Goal: Contribute content: Contribute content

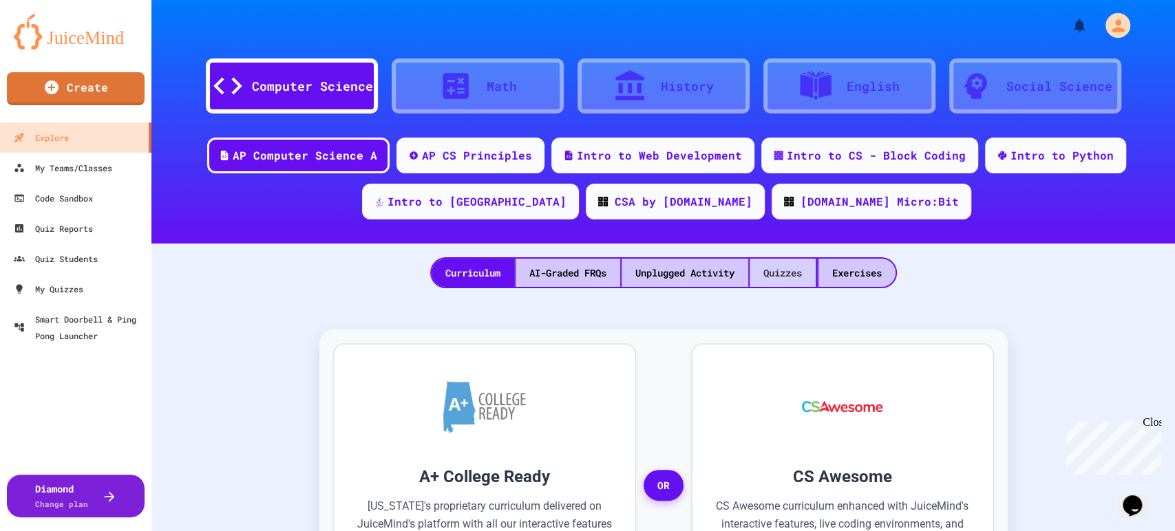
click at [789, 285] on div "Quizzes" at bounding box center [782, 273] width 66 height 28
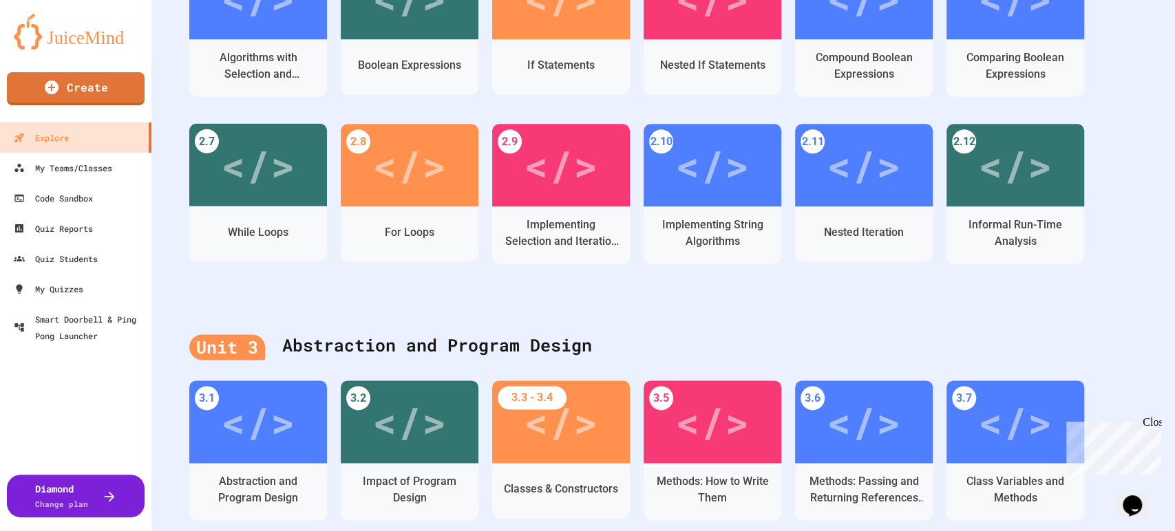
scroll to position [1299, 0]
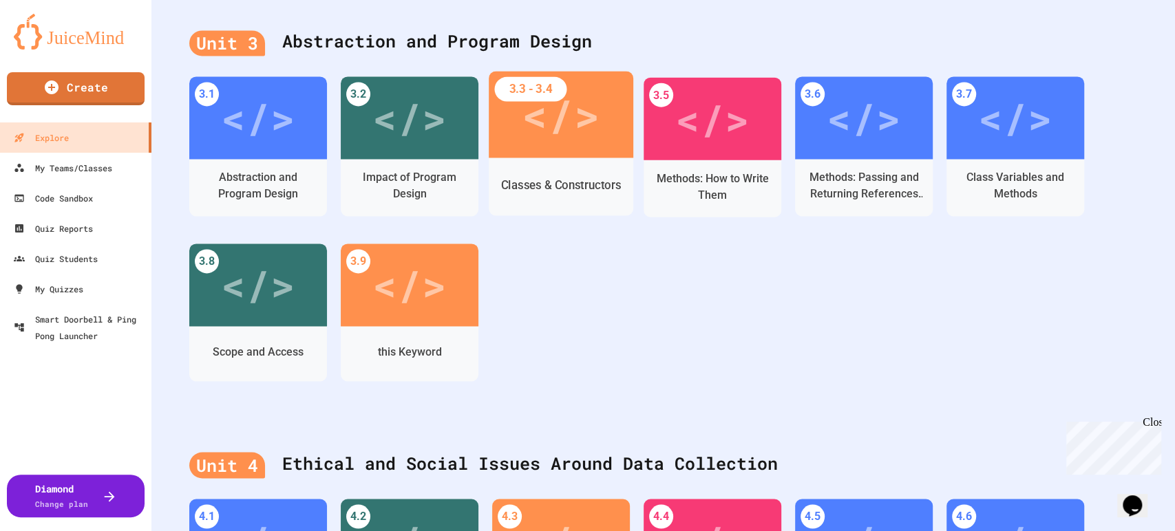
click at [576, 165] on div "Classes & Constructors" at bounding box center [561, 185] width 145 height 40
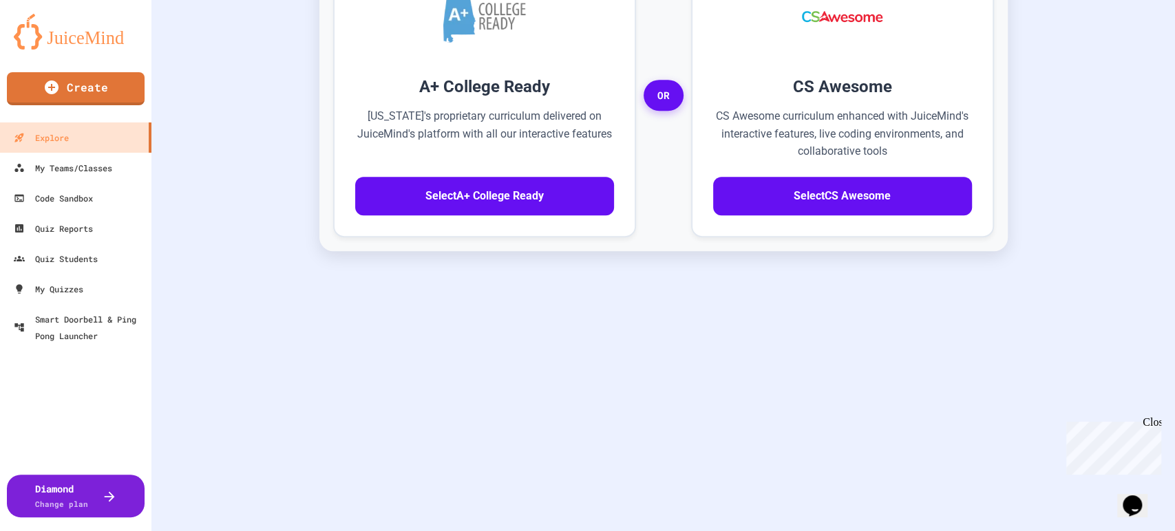
scroll to position [401, 0]
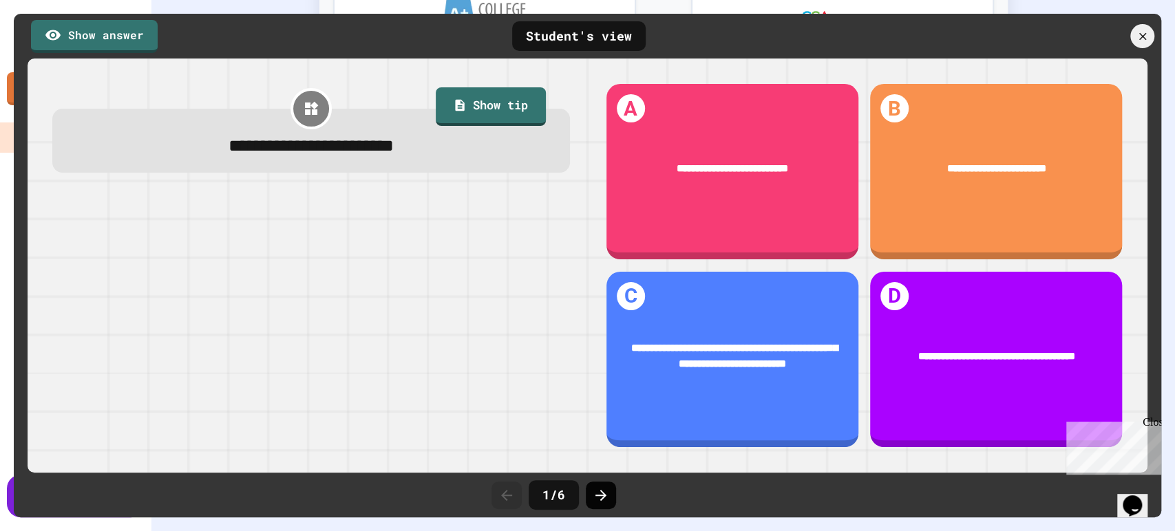
click at [602, 496] on icon at bounding box center [600, 495] width 17 height 17
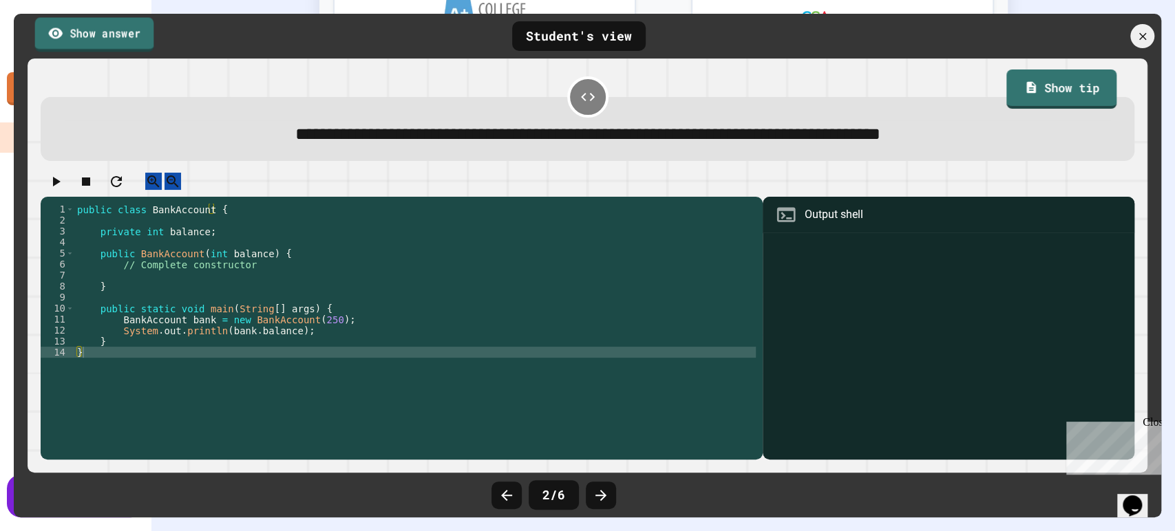
click at [89, 14] on div "Show answer Student's view" at bounding box center [587, 36] width 1147 height 45
click at [91, 26] on link "Show answer" at bounding box center [94, 34] width 118 height 34
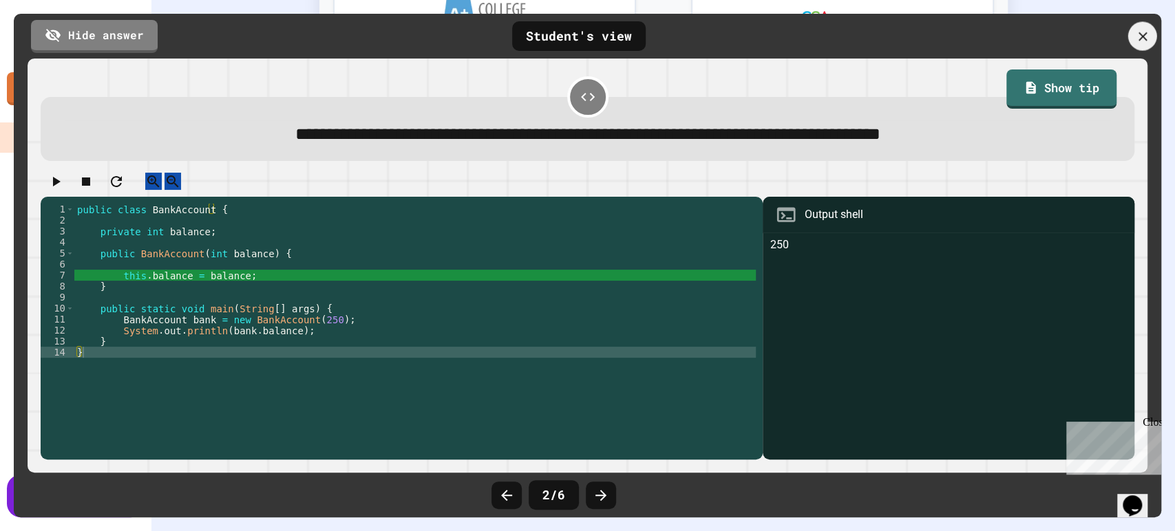
click at [1139, 35] on icon at bounding box center [1142, 36] width 15 height 15
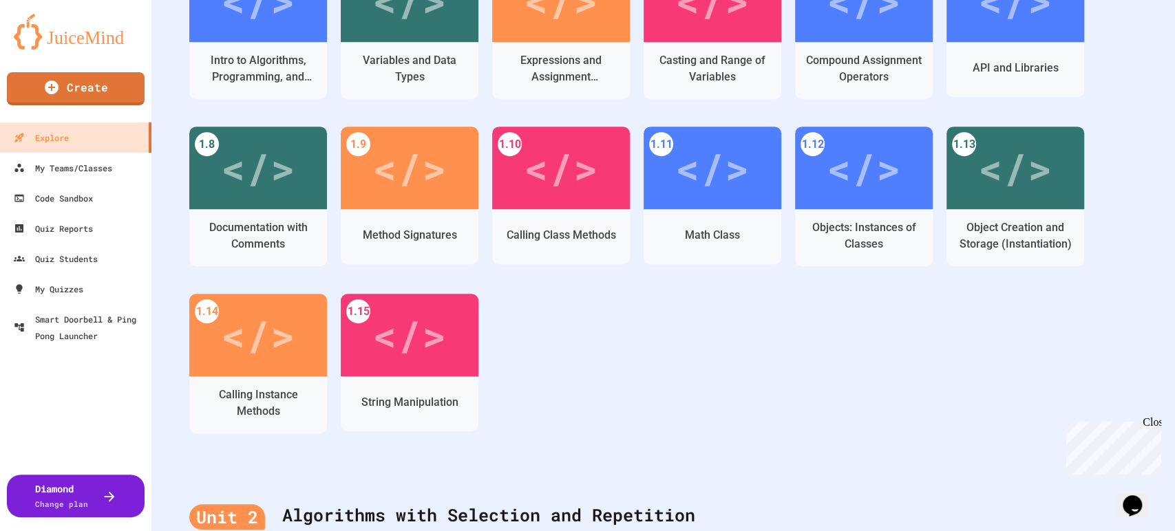
click at [842, 409] on div "1.1 </> Intro to Algorithms, Programming, and Compilers 1.2 </> Variables and D…" at bounding box center [663, 210] width 948 height 502
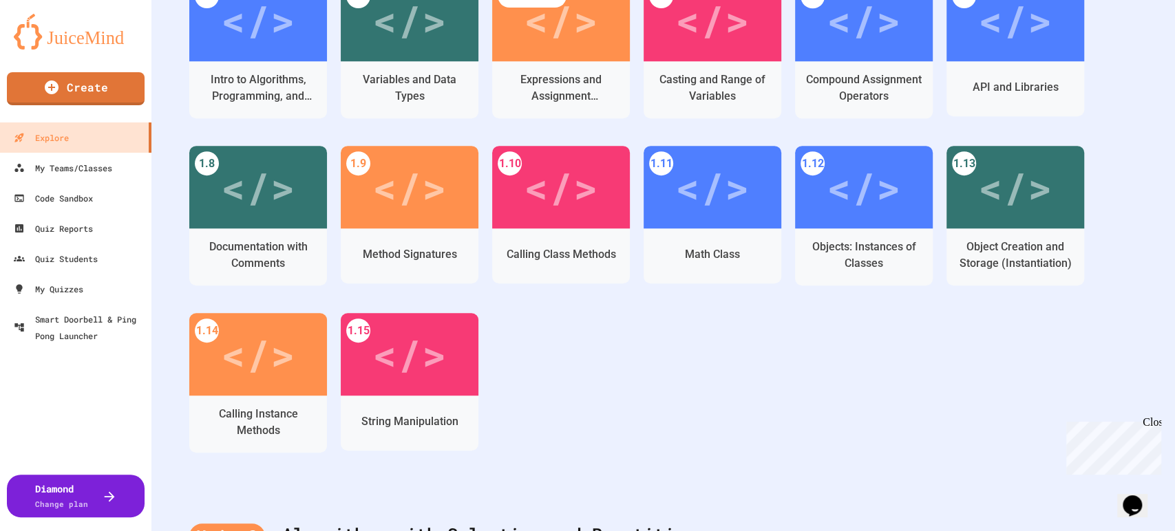
click at [842, 409] on div "1.1 </> Intro to Algorithms, Programming, and Compilers 1.2 </> Variables and D…" at bounding box center [663, 230] width 948 height 502
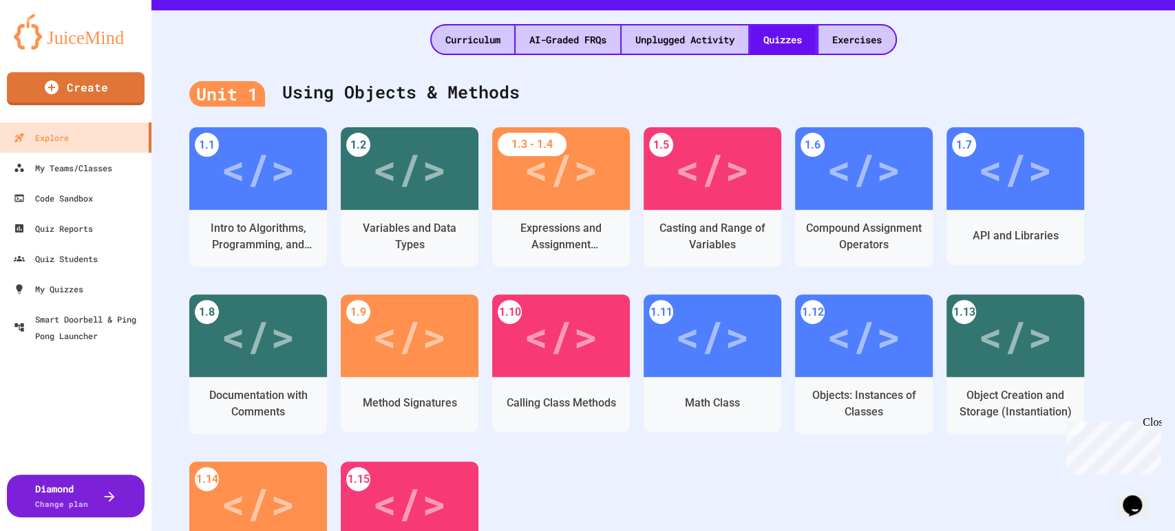
scroll to position [229, 0]
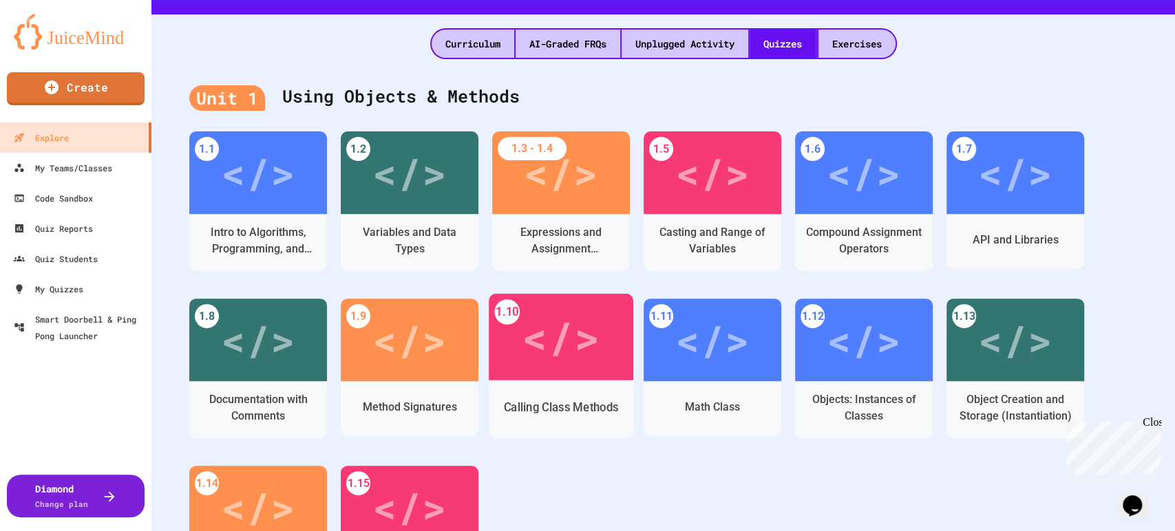
click at [591, 361] on div "</>" at bounding box center [561, 337] width 78 height 65
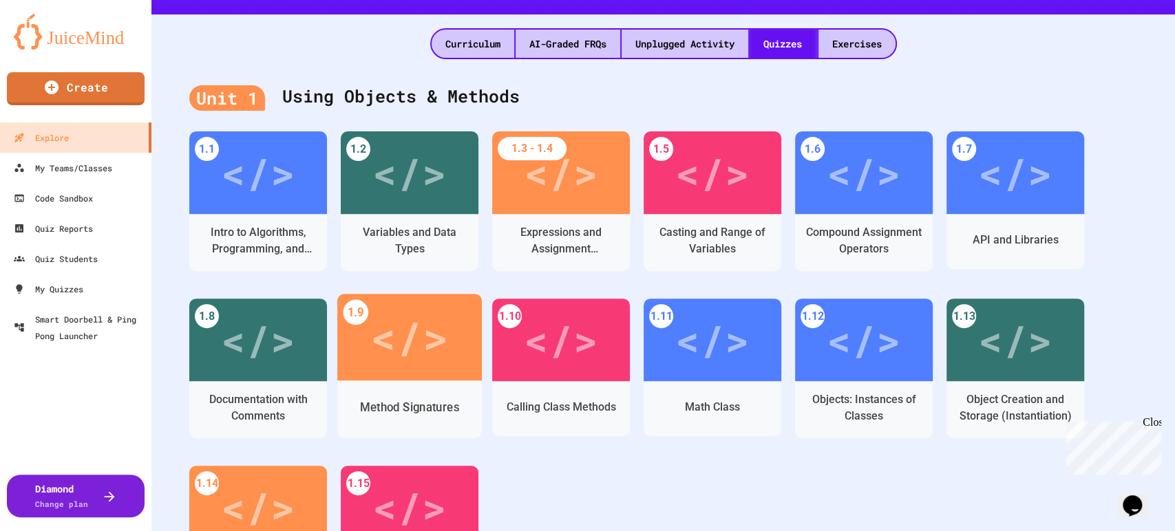
click at [420, 383] on div "Method Signatures" at bounding box center [409, 410] width 145 height 58
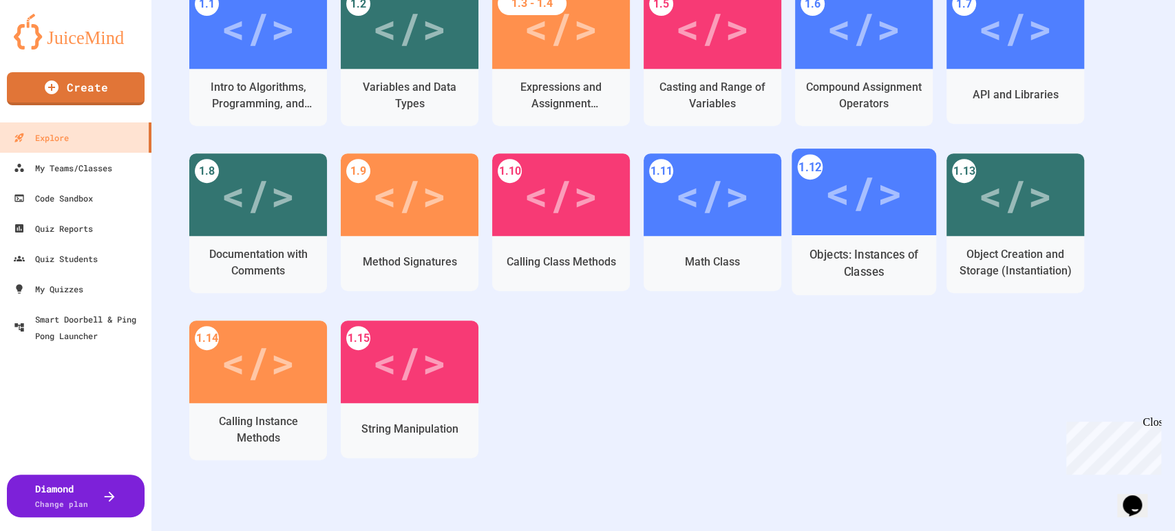
scroll to position [382, 0]
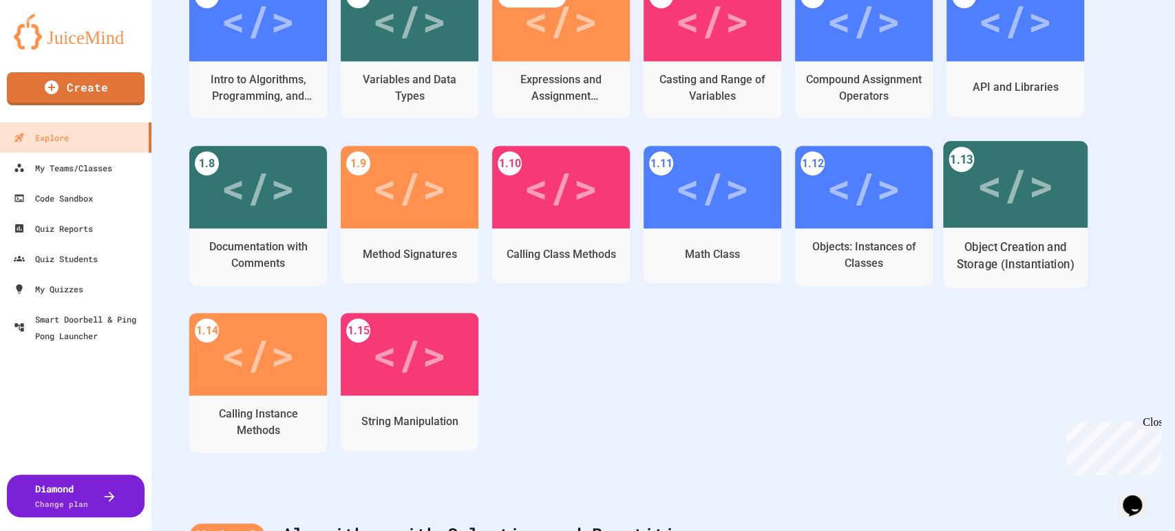
click at [1060, 178] on div "</>" at bounding box center [1015, 184] width 145 height 87
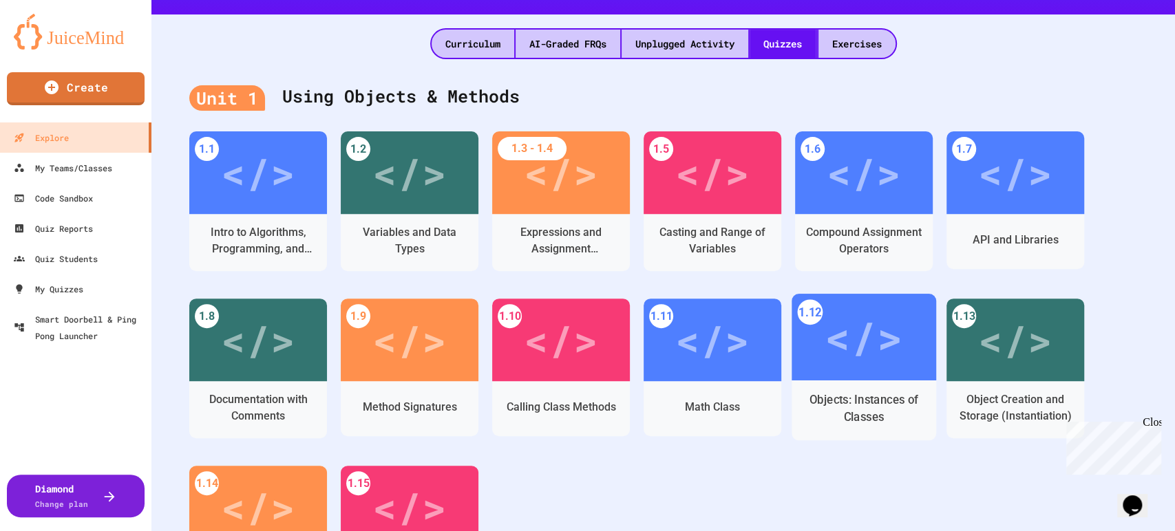
scroll to position [382, 0]
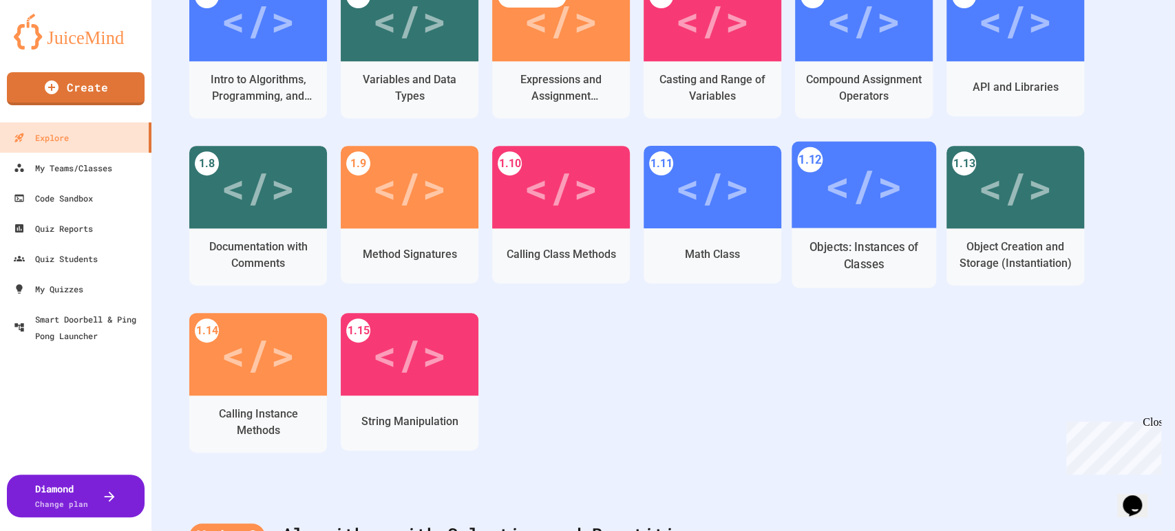
click at [839, 215] on div "</>" at bounding box center [863, 184] width 78 height 65
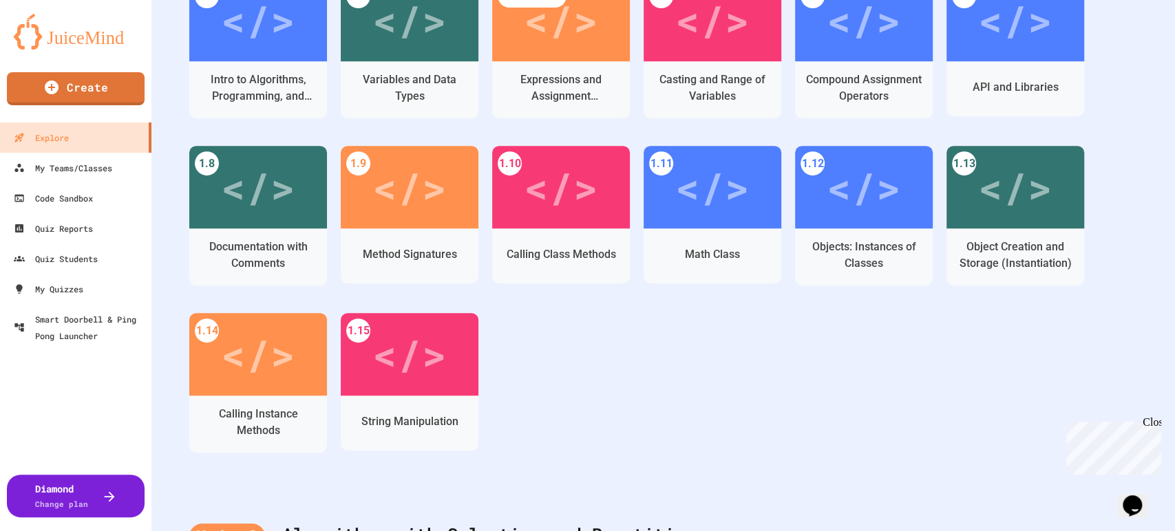
click at [941, 493] on div "Unit 1 Using Objects & Methods 1.1 </> Intro to Algorithms, Programming, and Co…" at bounding box center [662, 201] width 1023 height 591
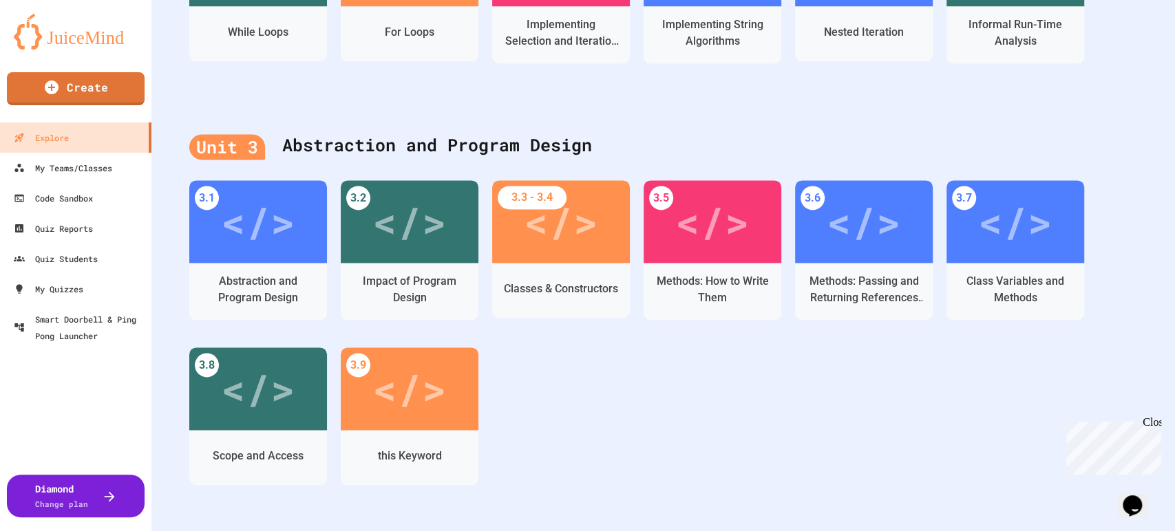
scroll to position [1223, 0]
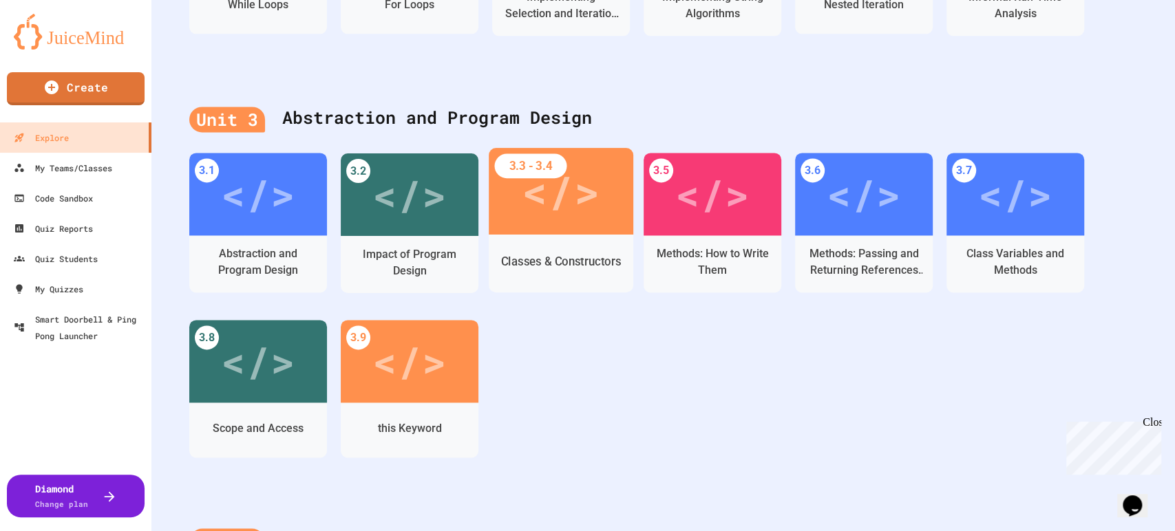
click at [592, 218] on div "</>" at bounding box center [561, 191] width 78 height 65
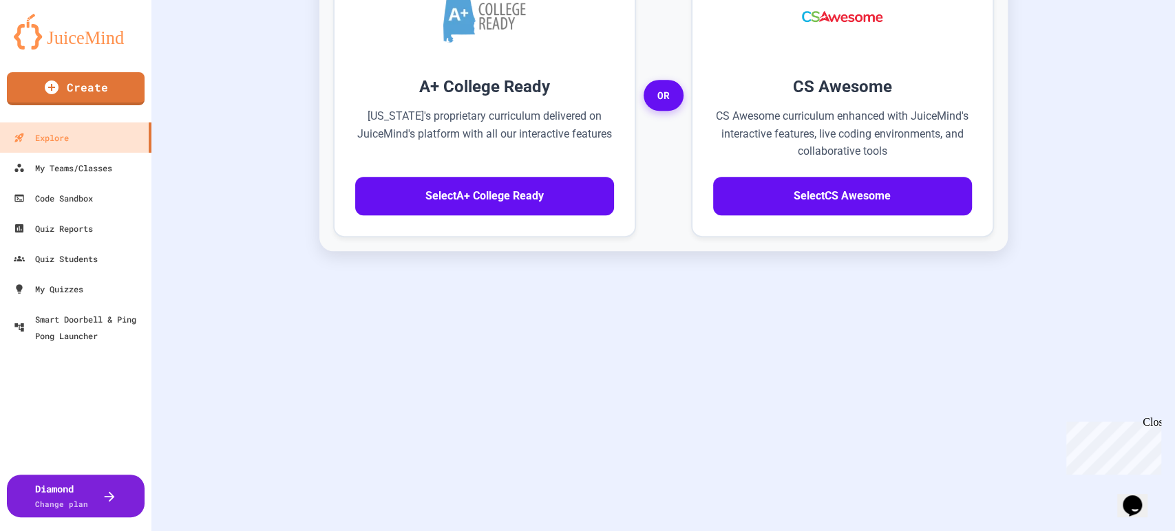
scroll to position [401, 0]
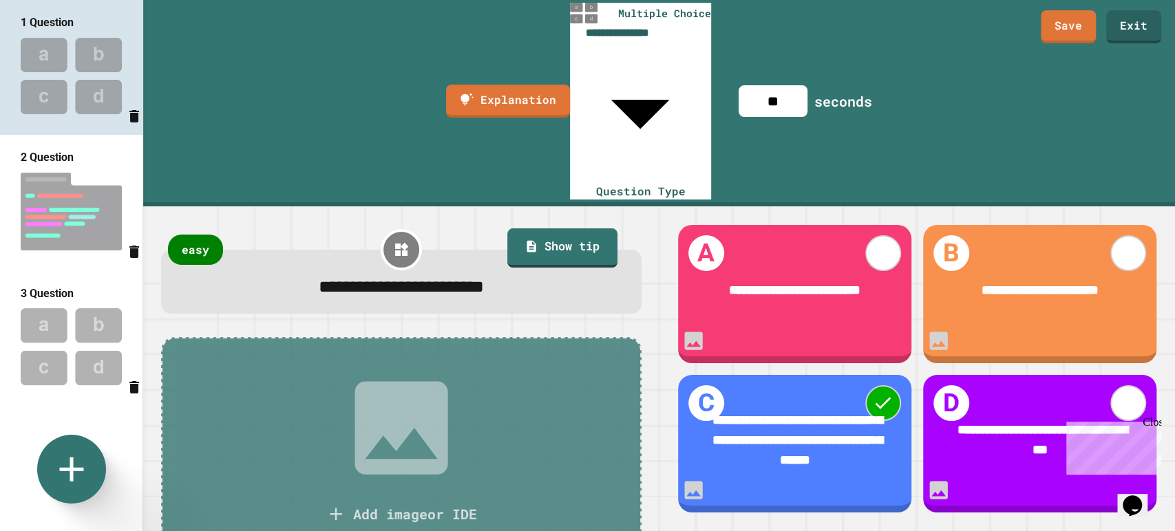
click at [78, 180] on img at bounding box center [71, 212] width 142 height 92
type input "**********"
type input "***"
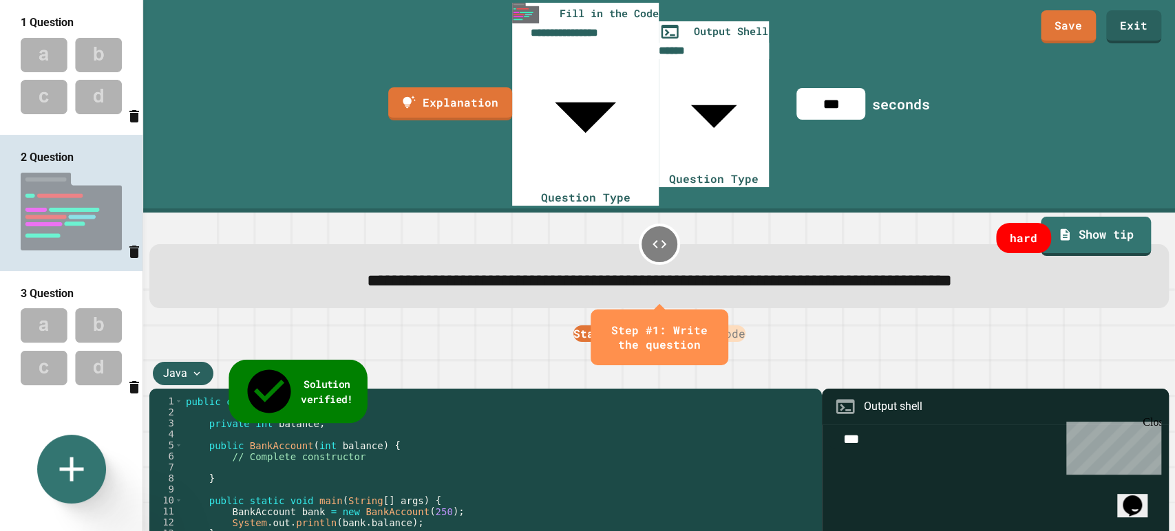
click at [301, 376] on span "Solution verified!" at bounding box center [327, 391] width 52 height 30
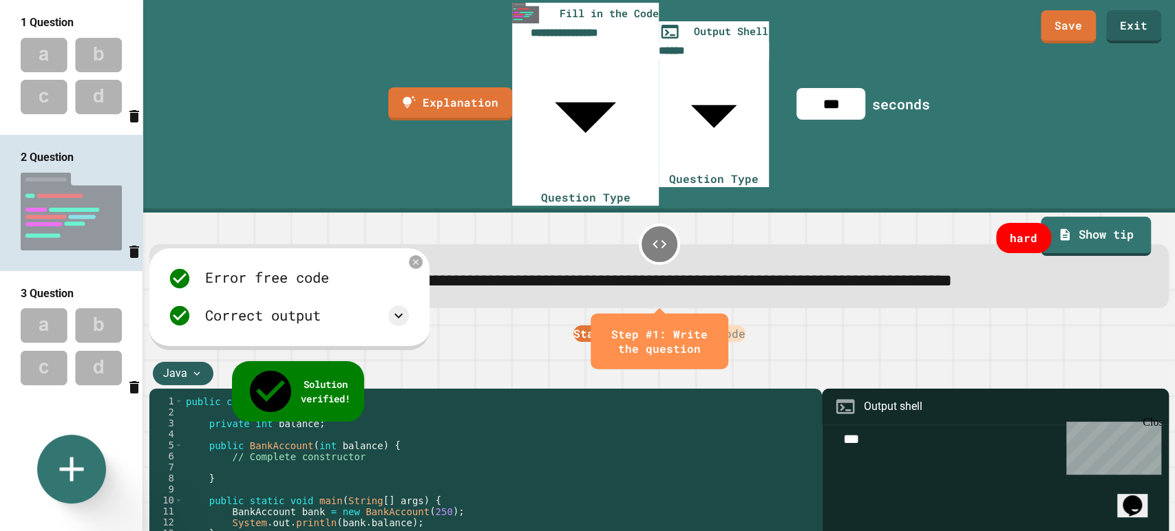
click at [273, 396] on div "public class BankAccount { private int balance ; public BankAccount ( int balan…" at bounding box center [499, 533] width 632 height 275
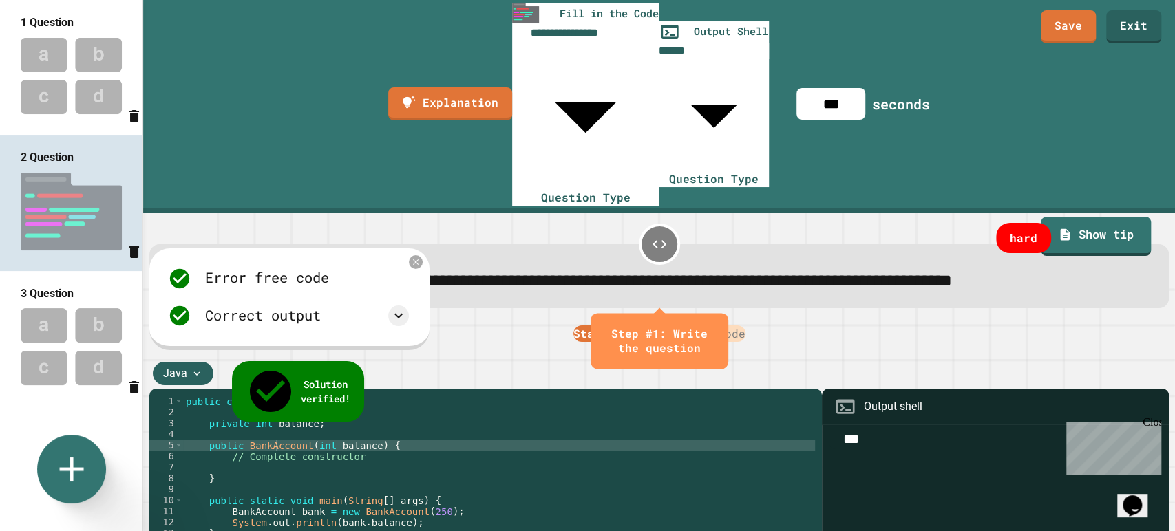
click at [422, 248] on div "Error free code 250 Correct output Expected output 250 My output 250" at bounding box center [289, 299] width 280 height 102
click at [420, 256] on icon at bounding box center [415, 262] width 12 height 12
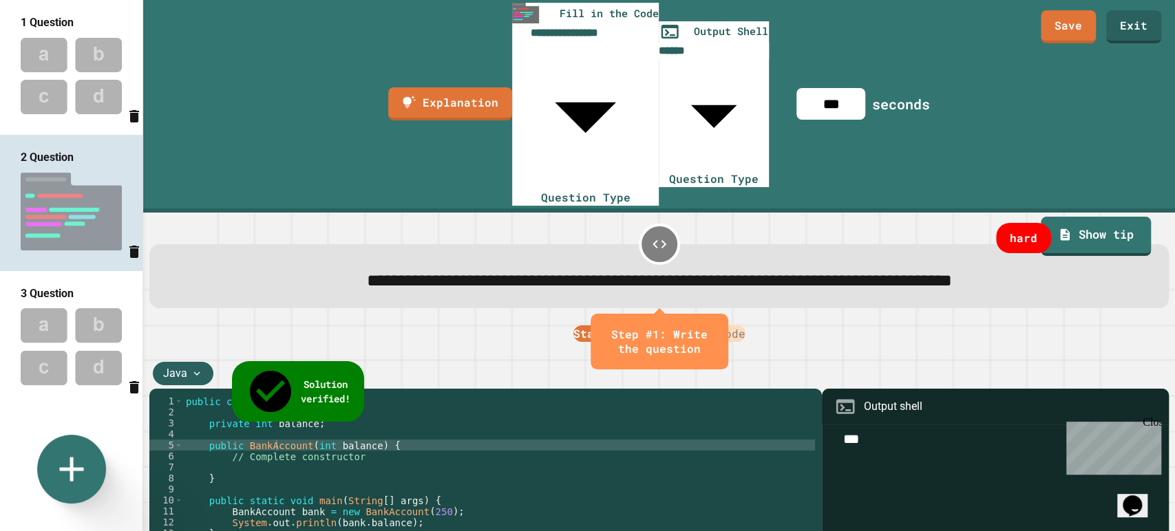
click at [183, 362] on div "Java" at bounding box center [183, 373] width 61 height 23
click at [350, 396] on div "public class BankAccount { private int balance ; public BankAccount ( int balan…" at bounding box center [499, 533] width 632 height 275
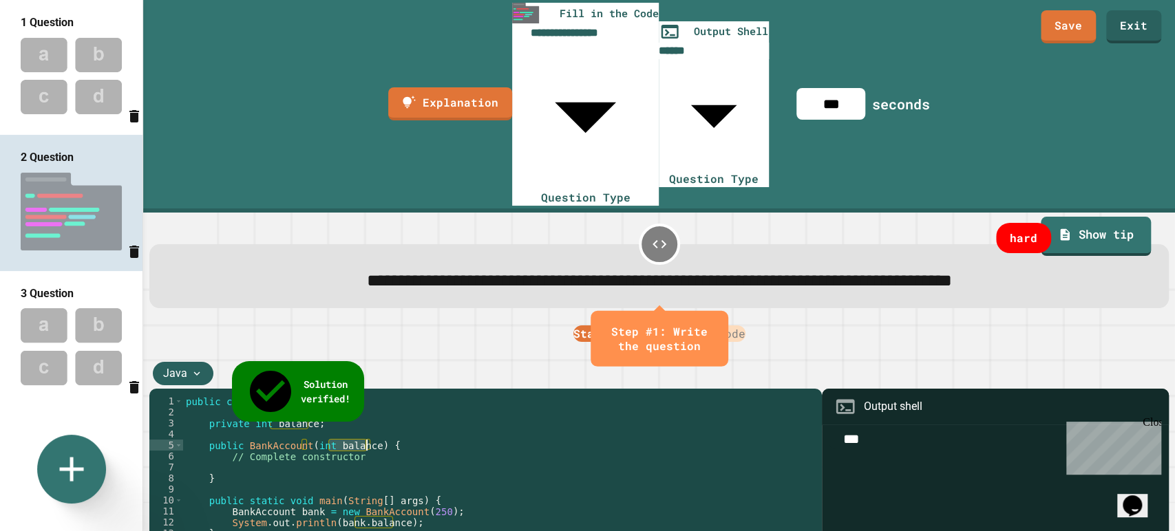
scroll to position [0, 10]
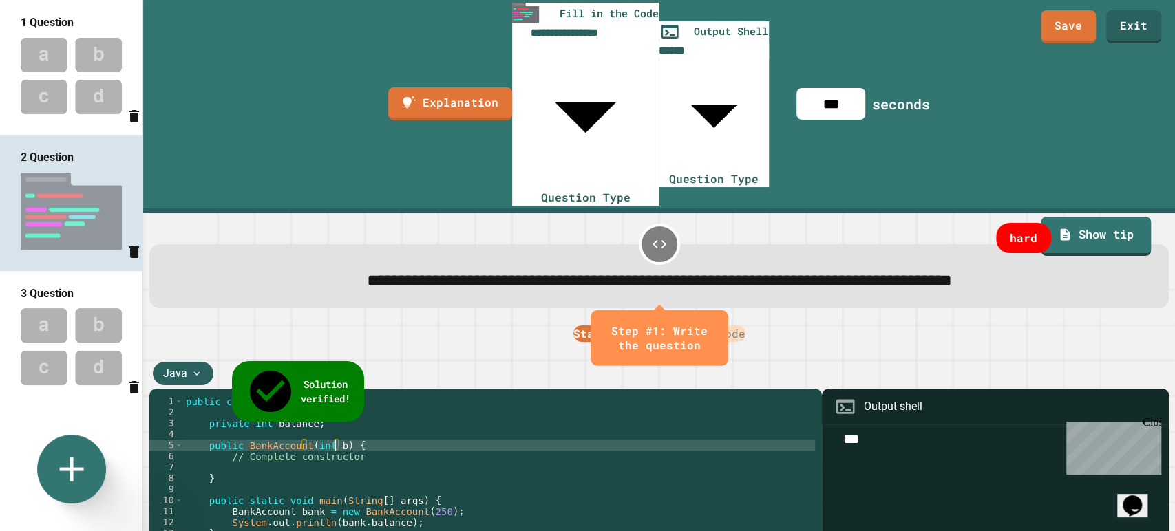
click at [714, 338] on icon "close" at bounding box center [714, 338] width 0 height 0
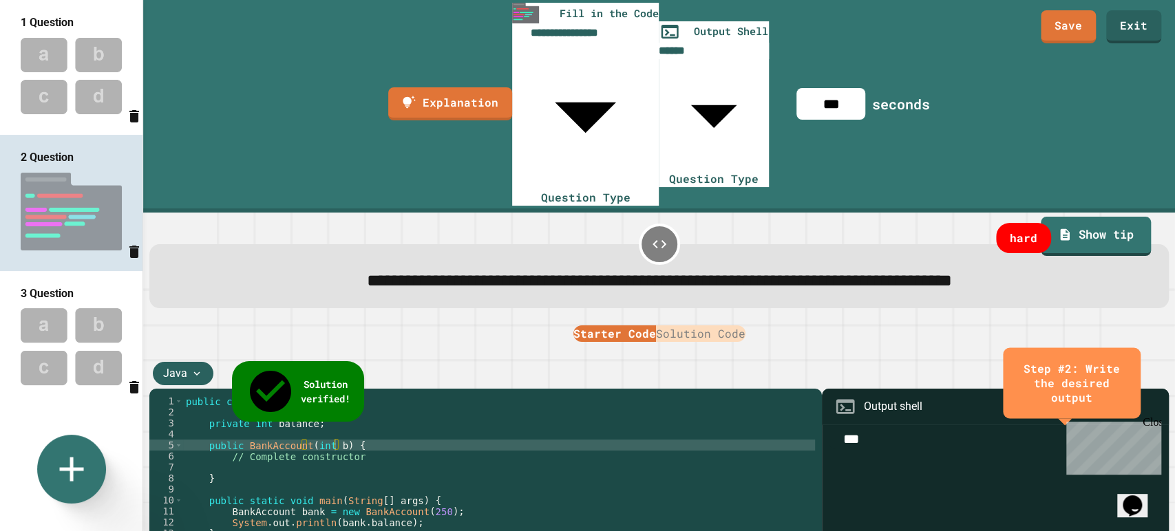
click at [710, 325] on button "Solution Code" at bounding box center [700, 333] width 89 height 17
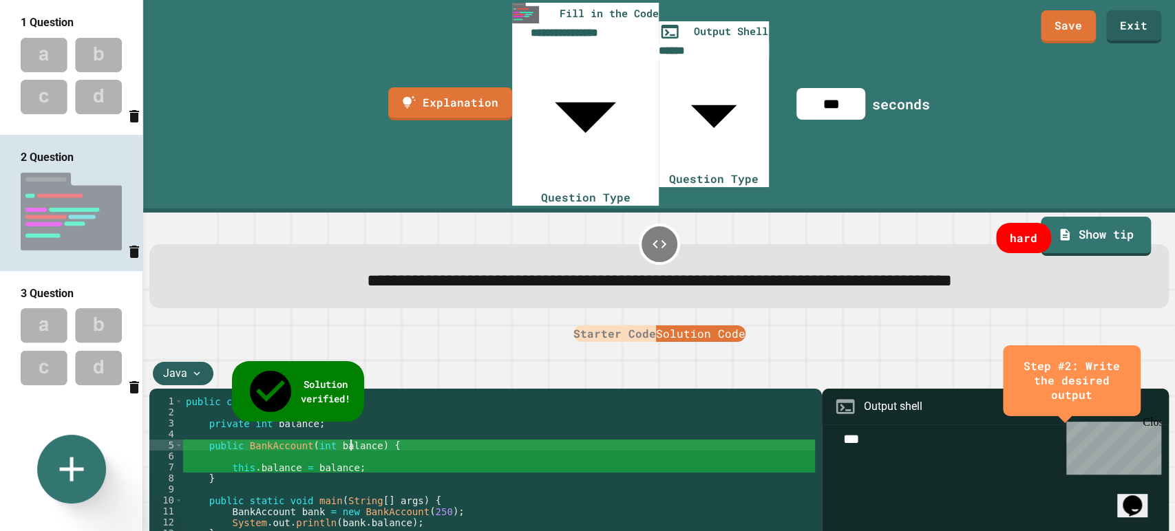
click at [350, 396] on div "public class BankAccount { private int balance ; public BankAccount ( int balan…" at bounding box center [499, 533] width 632 height 275
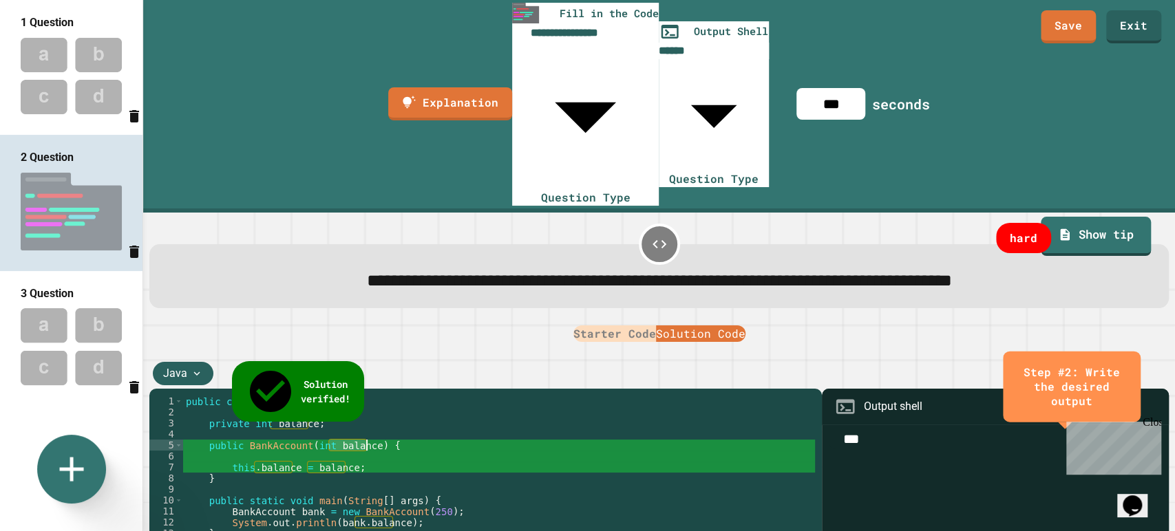
click at [350, 396] on div "public class BankAccount { private int balance ; public BankAccount ( int balan…" at bounding box center [499, 533] width 632 height 275
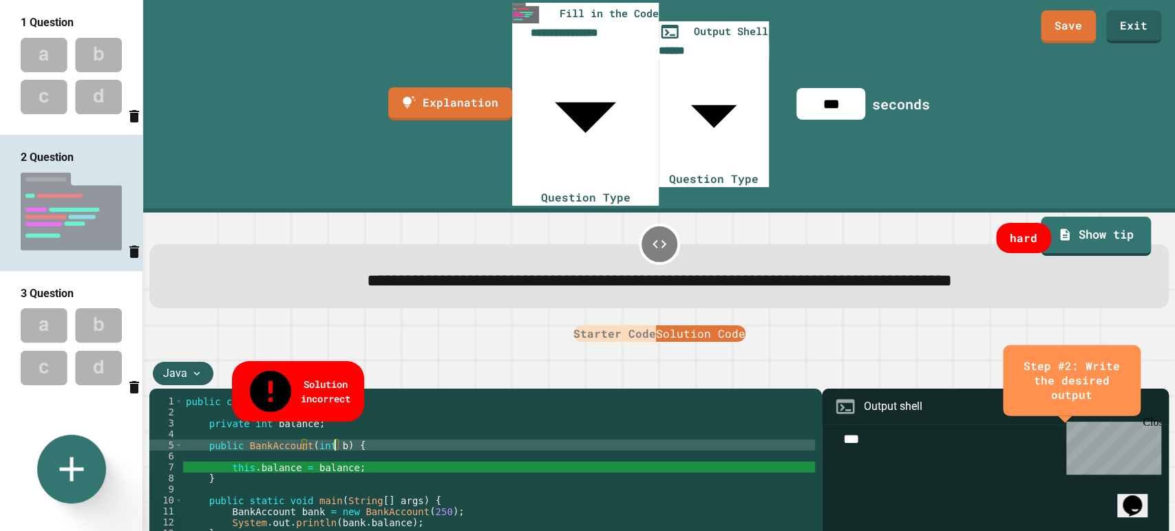
click at [285, 396] on div "public class BankAccount { private int balance ; public BankAccount ( int b ) {…" at bounding box center [499, 533] width 632 height 275
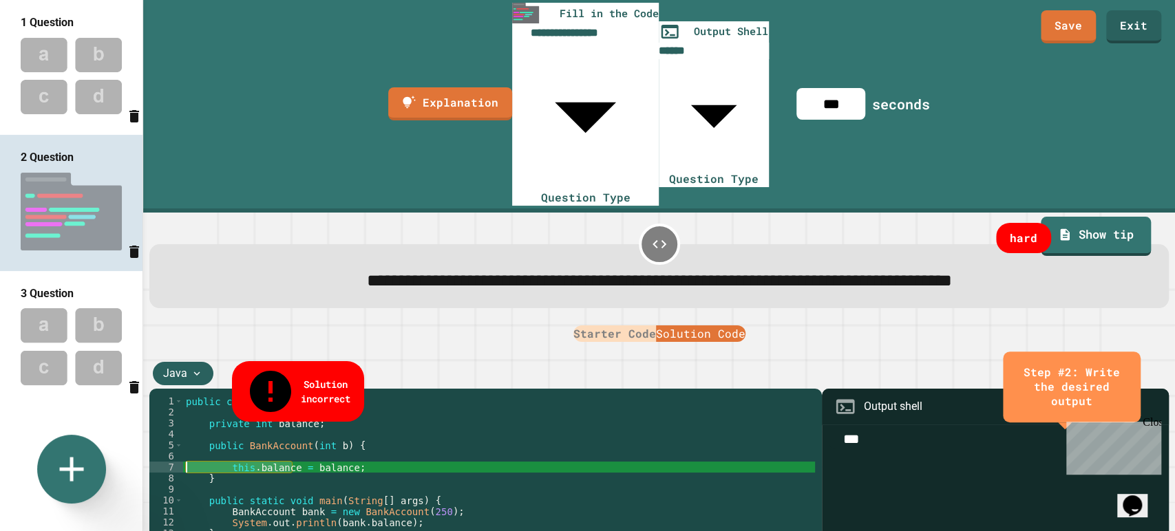
drag, startPoint x: 284, startPoint y: 328, endPoint x: 227, endPoint y: 323, distance: 57.3
click at [224, 396] on div "public class BankAccount { private int balance ; public BankAccount ( int b ) {…" at bounding box center [499, 533] width 632 height 275
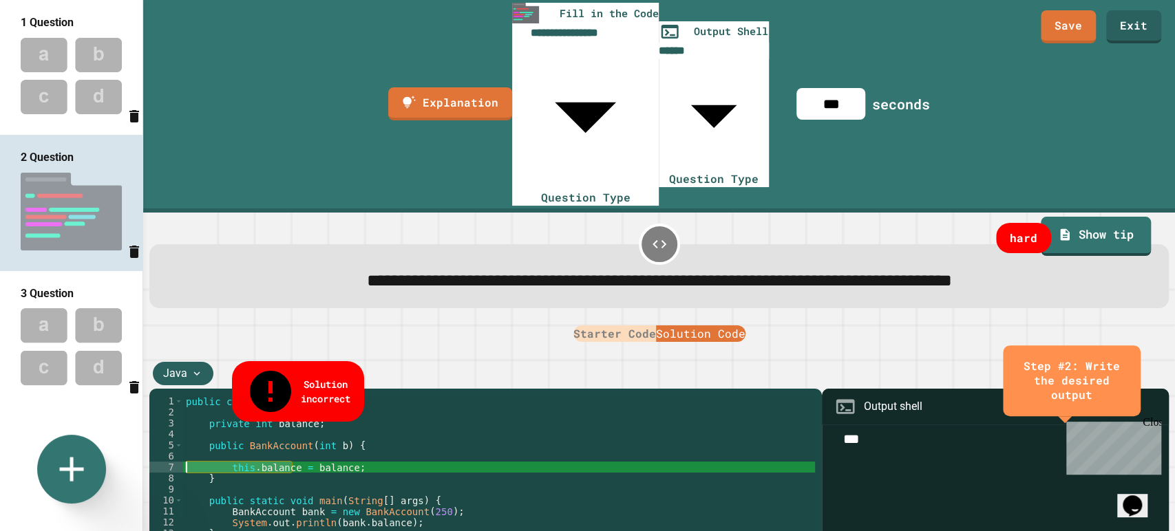
click at [228, 396] on div "public class BankAccount { private int balance ; public BankAccount ( int b ) {…" at bounding box center [499, 522] width 632 height 253
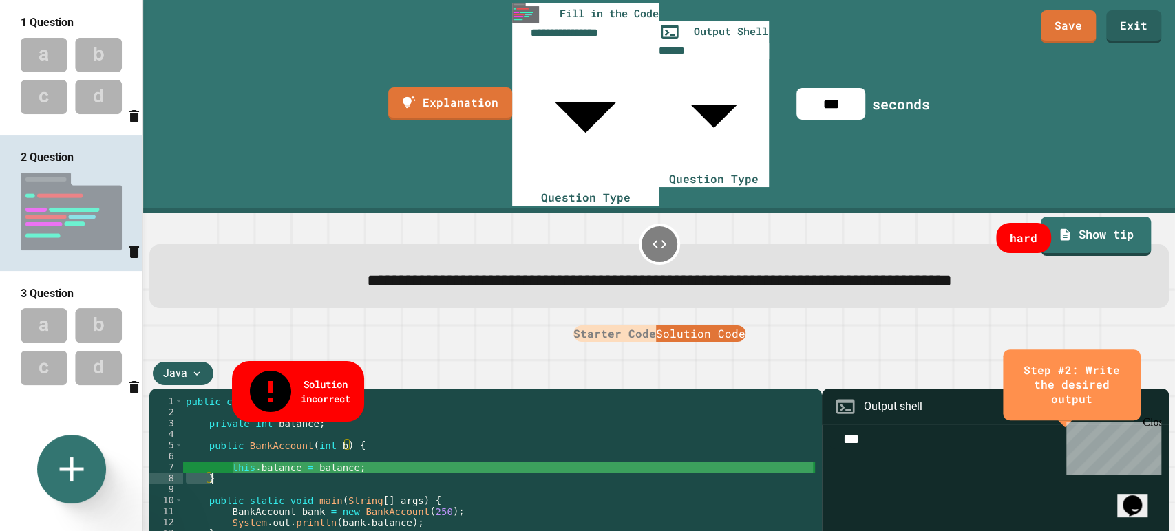
drag, startPoint x: 231, startPoint y: 324, endPoint x: 286, endPoint y: 334, distance: 56.0
click at [286, 396] on div "public class BankAccount { private int balance ; public BankAccount ( int b ) {…" at bounding box center [499, 533] width 632 height 275
click at [286, 396] on div "public class BankAccount { private int balance ; public BankAccount ( int b ) {…" at bounding box center [499, 522] width 632 height 253
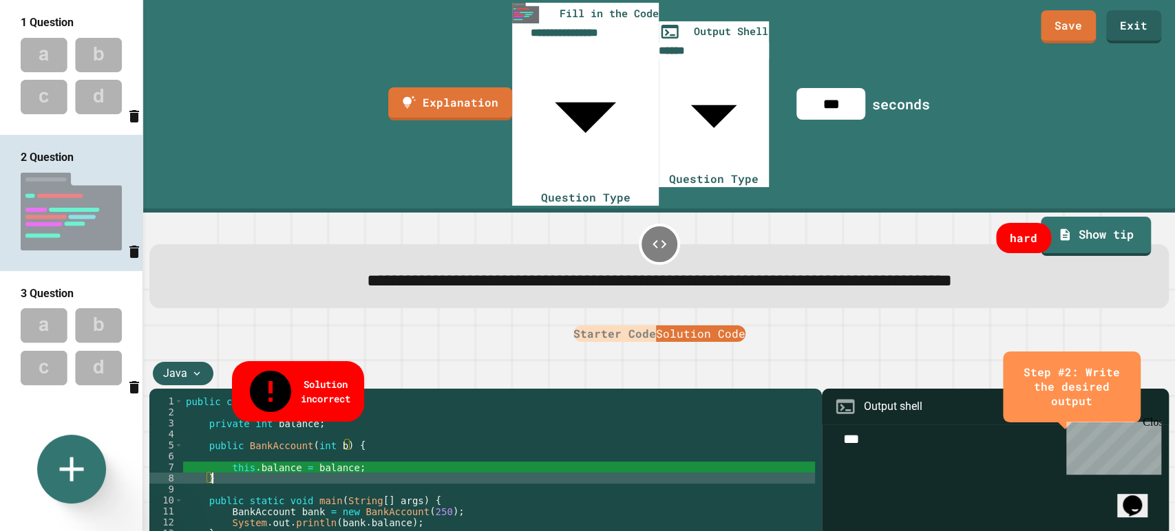
click at [290, 396] on div "public class BankAccount { private int balance ; public BankAccount ( int b ) {…" at bounding box center [499, 533] width 632 height 275
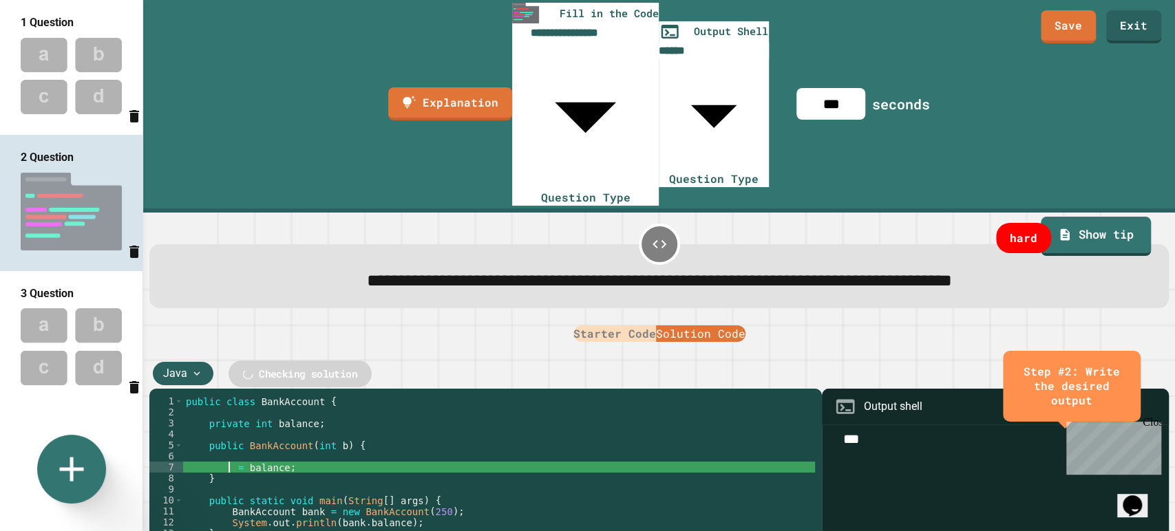
scroll to position [0, 3]
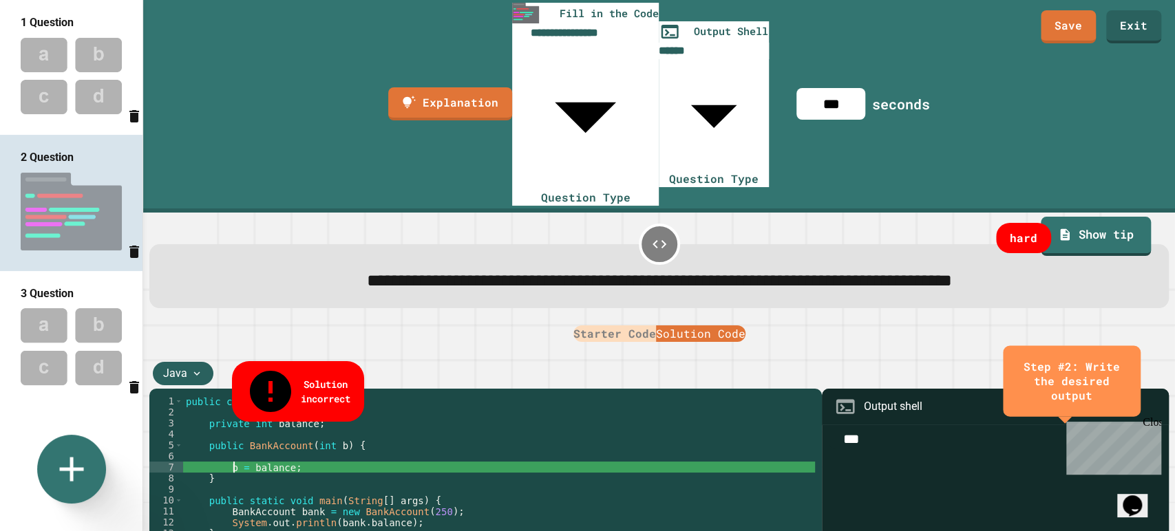
click at [220, 396] on div "public class BankAccount { private int balance ; public BankAccount ( int b ) {…" at bounding box center [499, 533] width 632 height 275
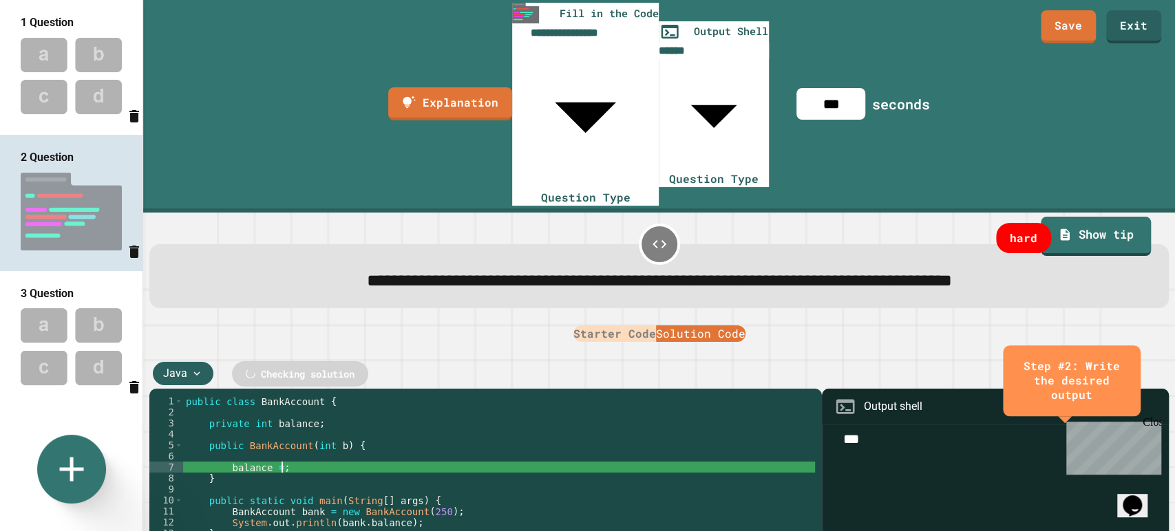
scroll to position [0, 6]
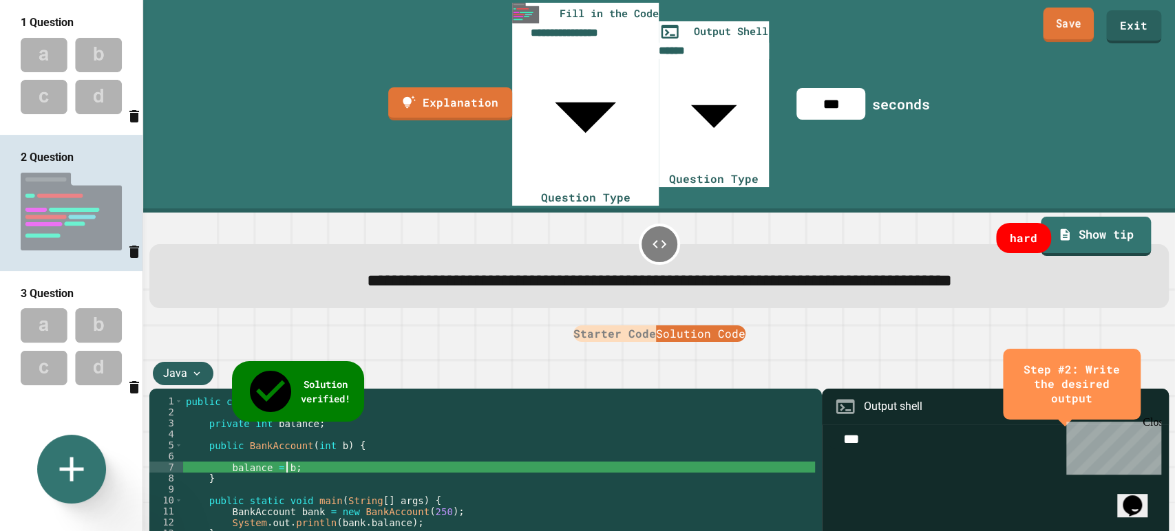
type textarea "**********"
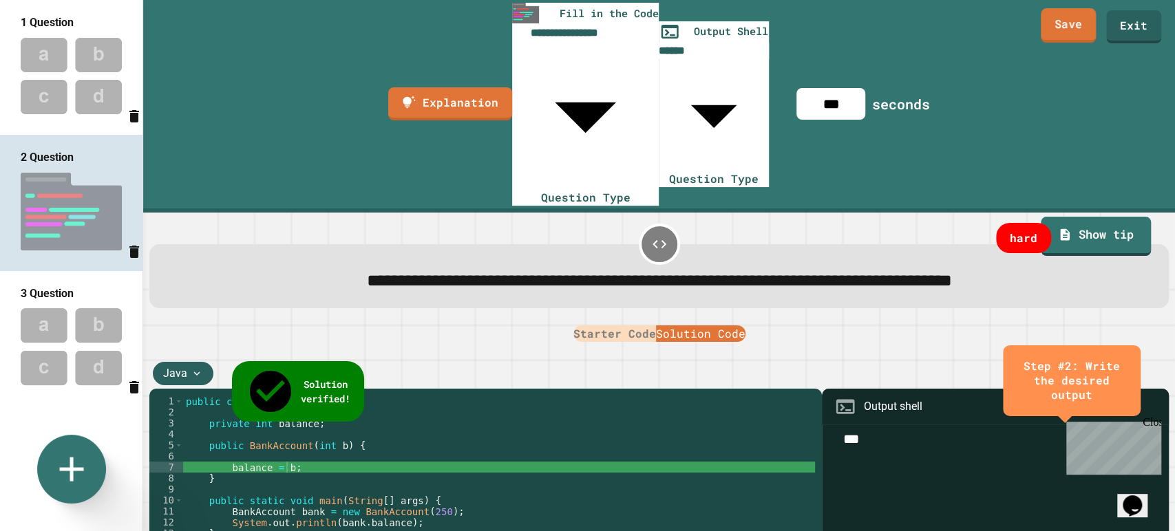
click at [1075, 21] on link "Save" at bounding box center [1067, 25] width 55 height 34
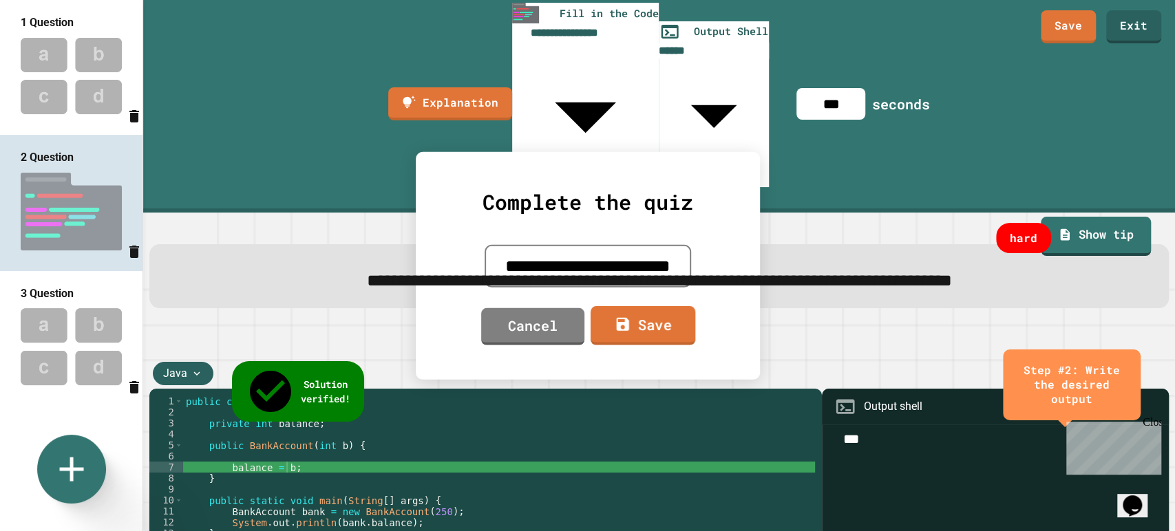
click at [636, 330] on link "Save" at bounding box center [642, 325] width 105 height 39
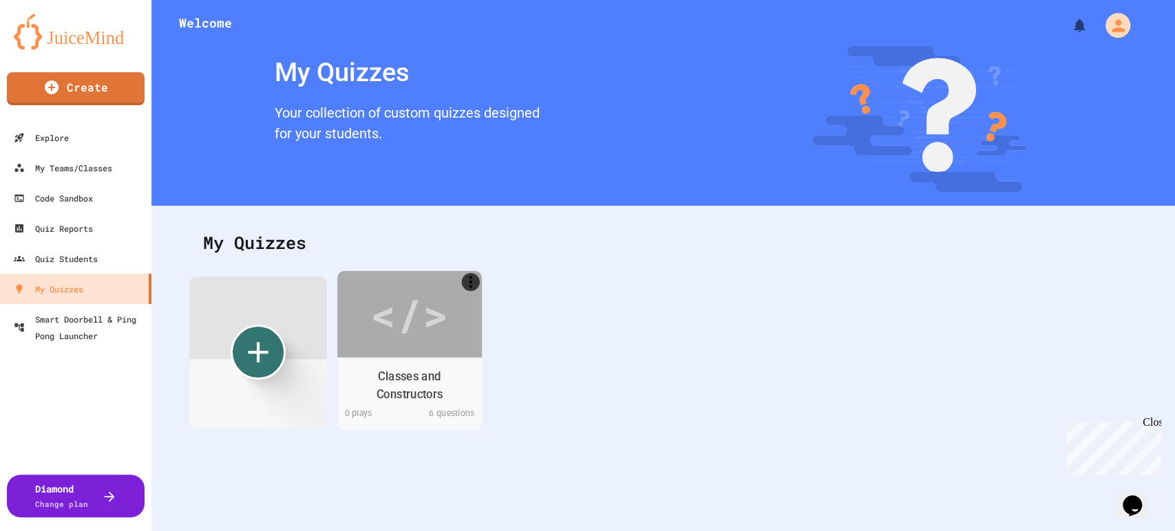
click at [422, 359] on div "Classes and Constructors 0 play s 6 questions" at bounding box center [409, 393] width 145 height 73
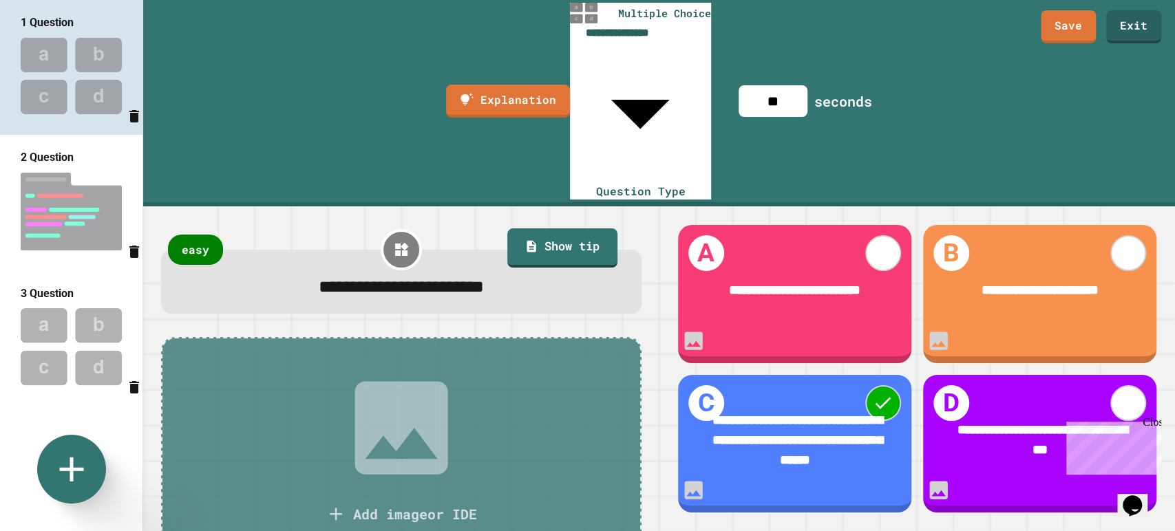
click at [88, 74] on img at bounding box center [71, 76] width 142 height 90
click at [78, 87] on img at bounding box center [71, 76] width 142 height 90
click at [67, 169] on img at bounding box center [71, 212] width 142 height 92
type input "**********"
type input "***"
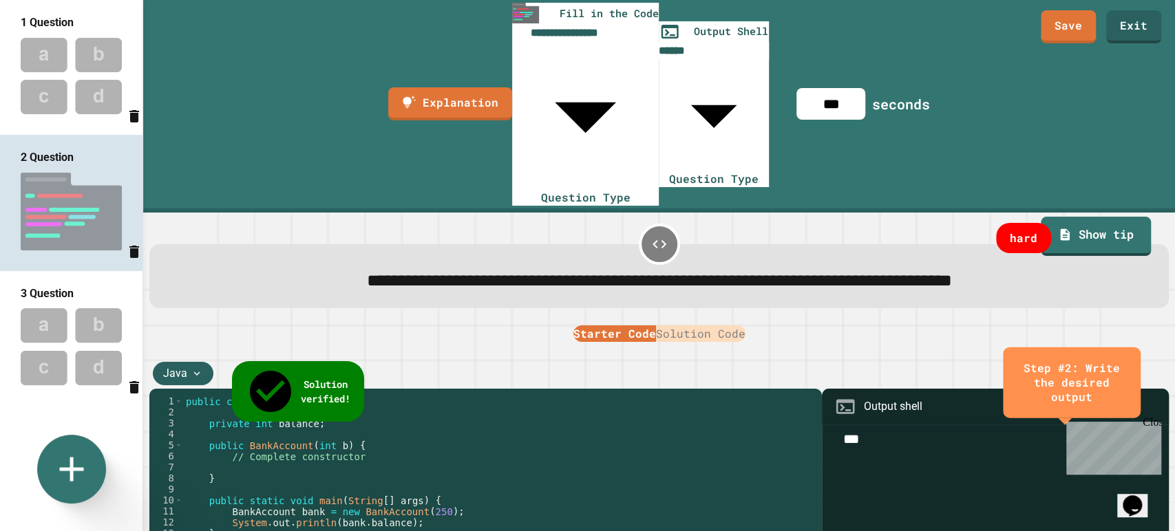
click at [50, 323] on img at bounding box center [71, 346] width 142 height 90
type input "**********"
type input "**"
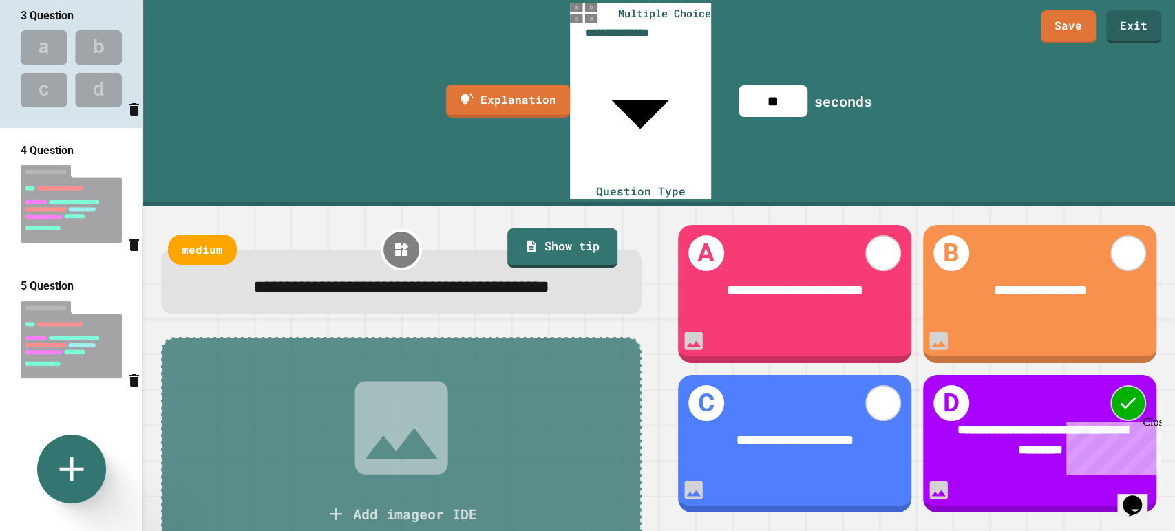
scroll to position [306, 0]
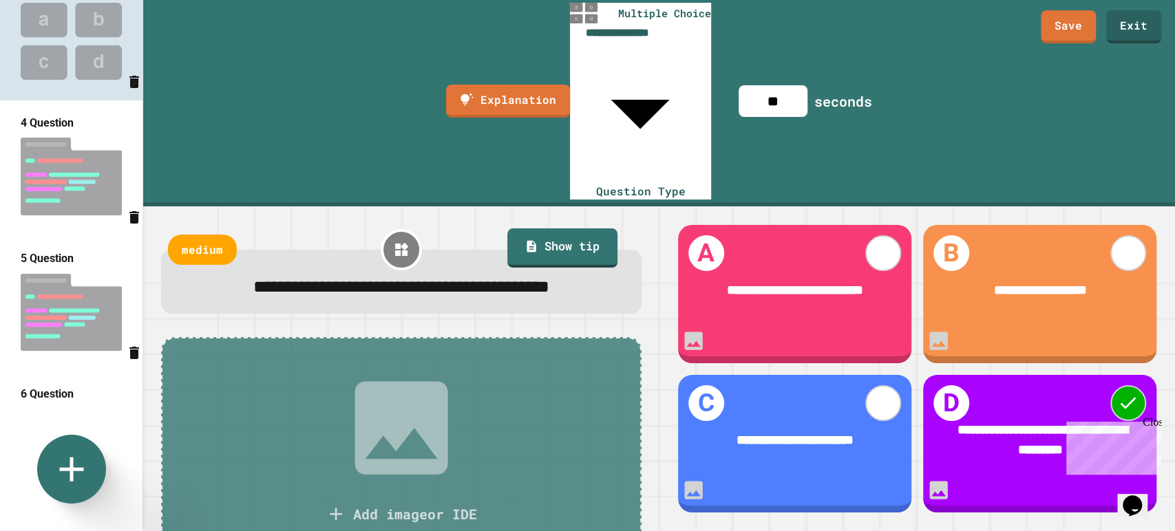
click at [34, 140] on img at bounding box center [71, 177] width 142 height 92
type input "**********"
type input "***"
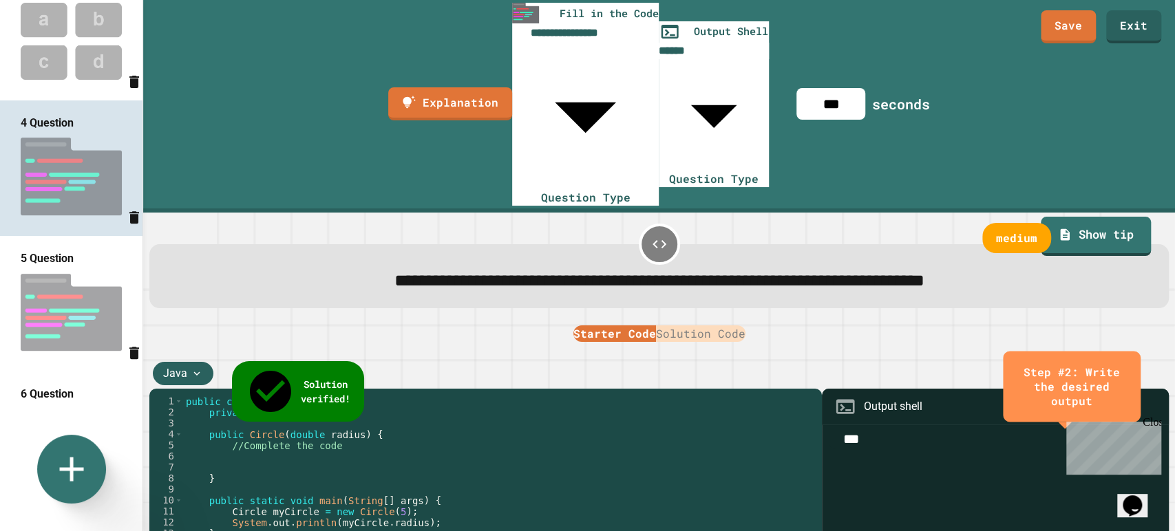
click at [738, 325] on button "Solution Code" at bounding box center [700, 333] width 89 height 17
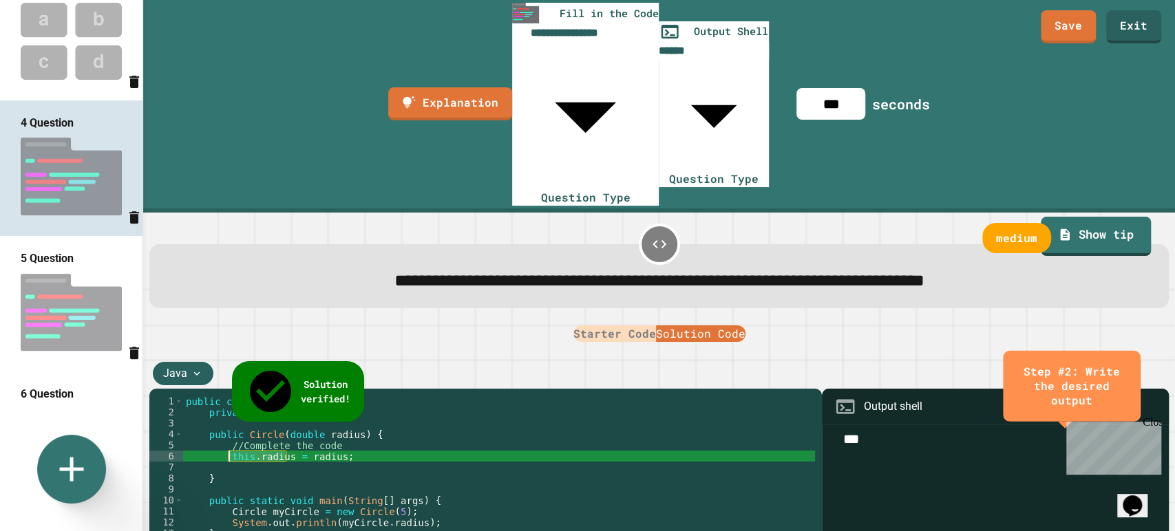
drag, startPoint x: 285, startPoint y: 319, endPoint x: 229, endPoint y: 319, distance: 55.7
click at [228, 396] on div "public class Circle { private double radius ; public Circle ( double radius ) {…" at bounding box center [499, 533] width 632 height 275
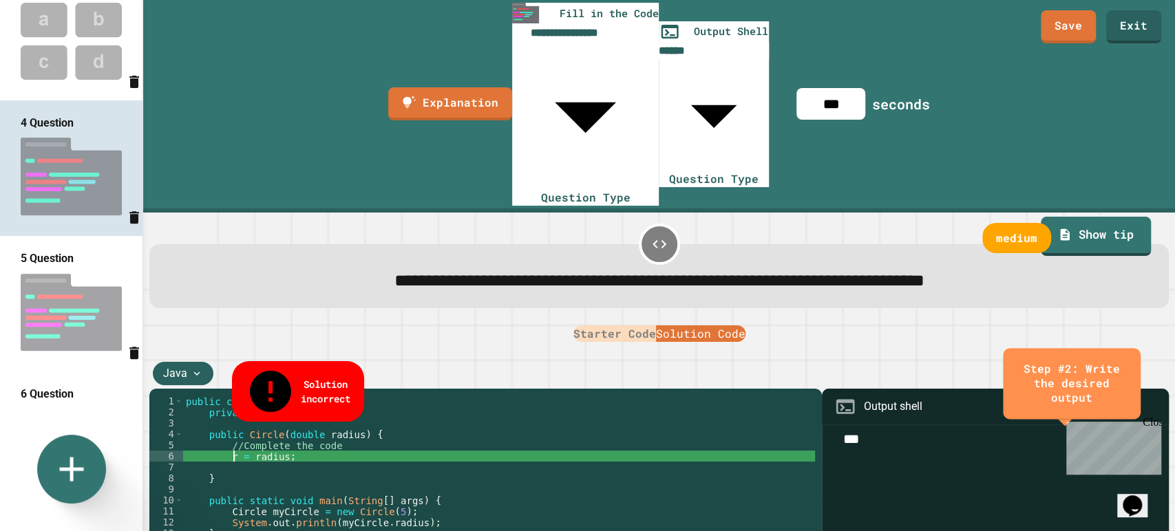
scroll to position [0, 3]
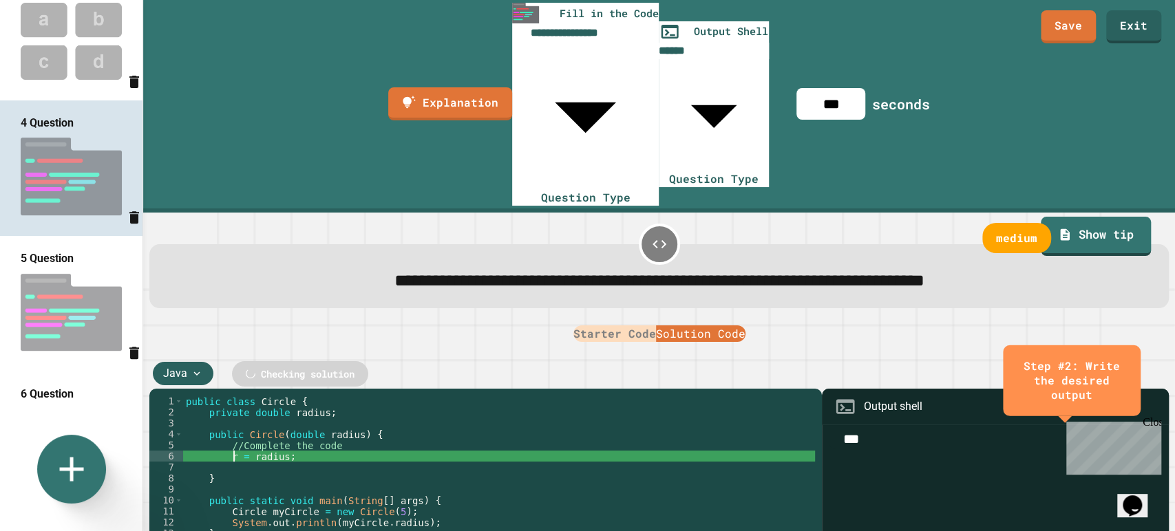
click at [342, 396] on div "public class Circle { private double radius ; public Circle ( double radius ) {…" at bounding box center [499, 533] width 632 height 275
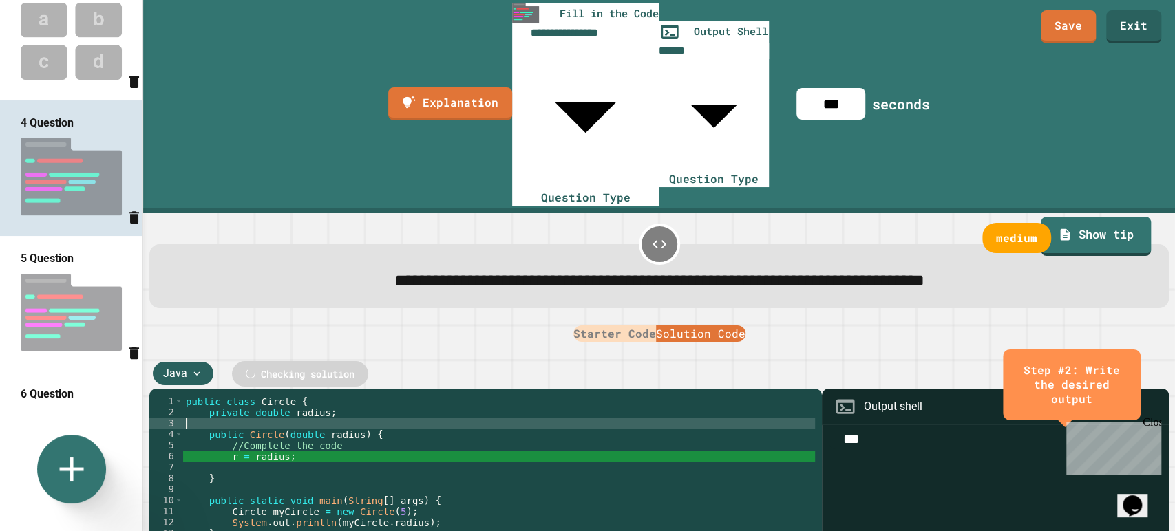
scroll to position [0, 0]
click at [342, 396] on div "public class Circle { private double radius ; public Circle ( double radius ) {…" at bounding box center [499, 533] width 632 height 275
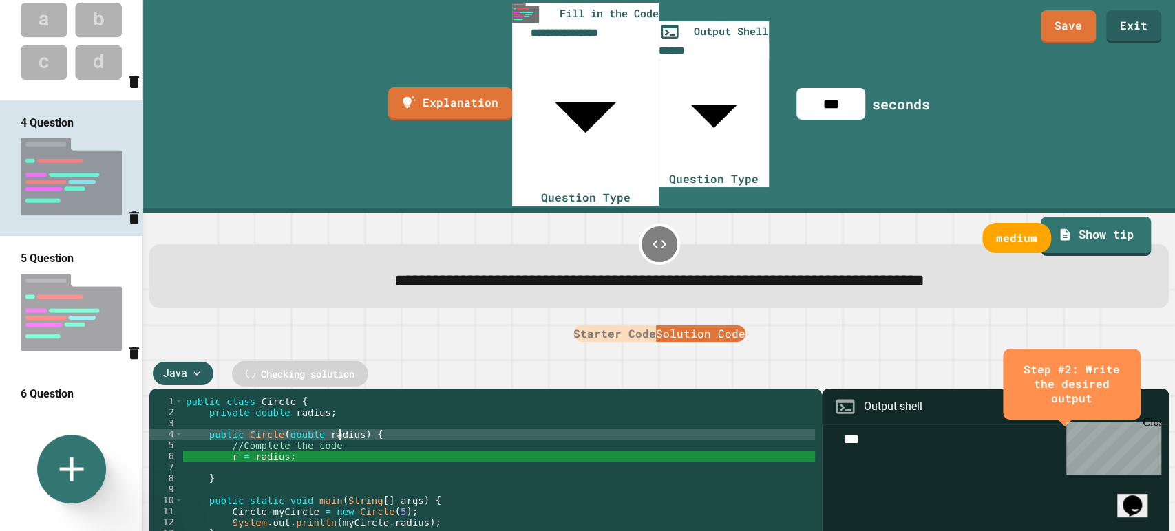
click at [341, 396] on div "public class Circle { private double radius ; public Circle ( double radius ) {…" at bounding box center [499, 533] width 632 height 275
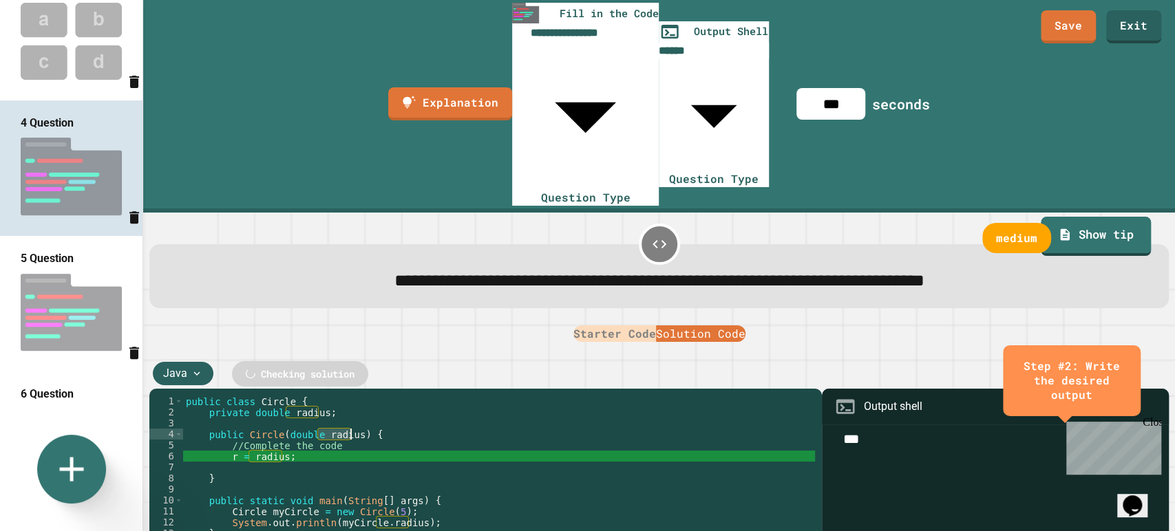
click at [341, 396] on div "public class Circle { private double radius ; public Circle ( double radius ) {…" at bounding box center [499, 533] width 632 height 275
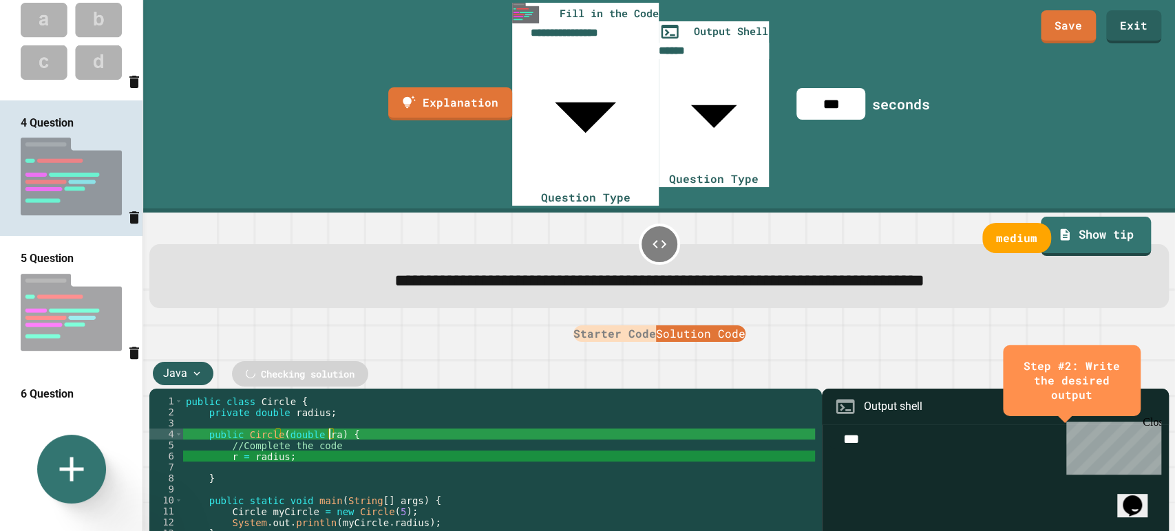
scroll to position [0, 11]
click at [233, 396] on div "public class Circle { private double radius ; public Circle ( double rad ) { //…" at bounding box center [499, 533] width 632 height 275
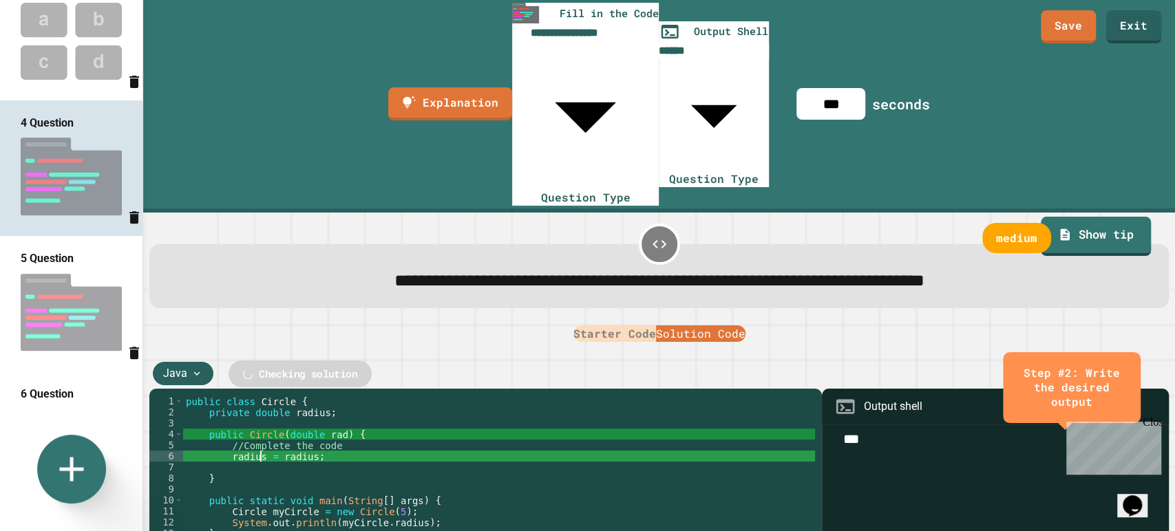
scroll to position [0, 5]
click at [305, 396] on div "public class Circle { private double radius ; public Circle ( double rad ) { //…" at bounding box center [499, 533] width 632 height 275
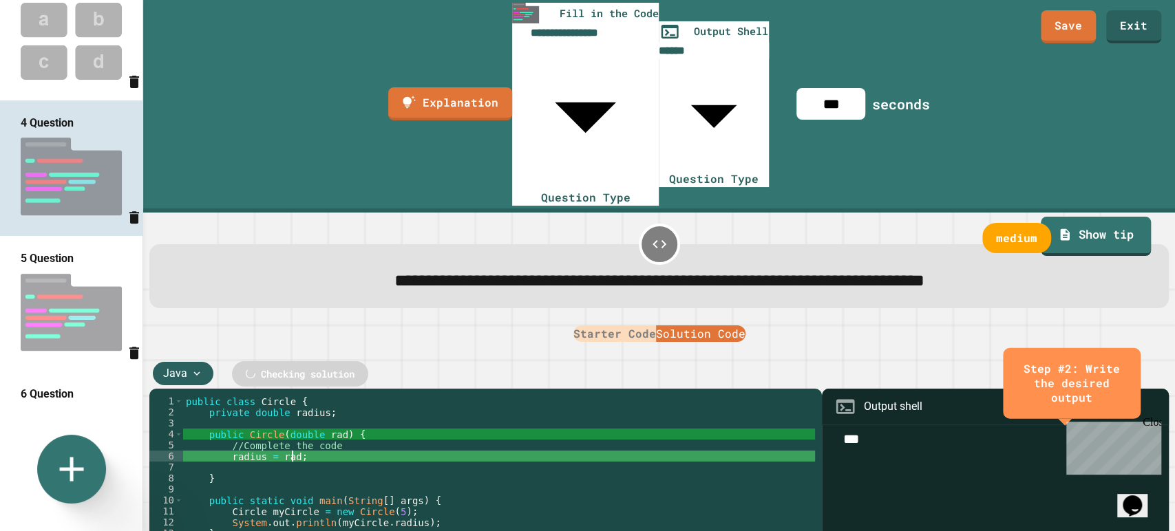
type textarea "**********"
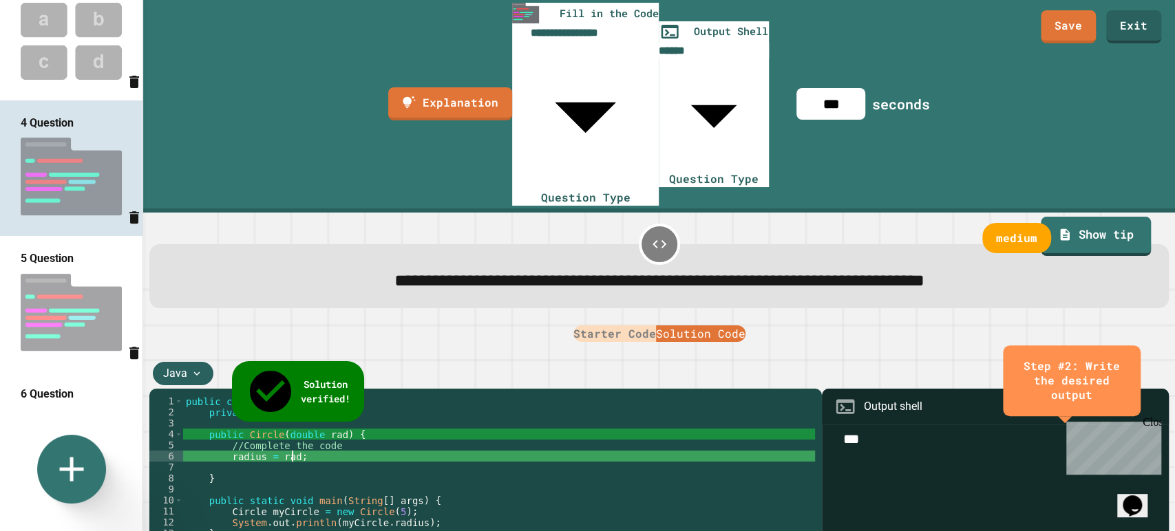
click at [57, 275] on img at bounding box center [71, 313] width 142 height 92
type input "***"
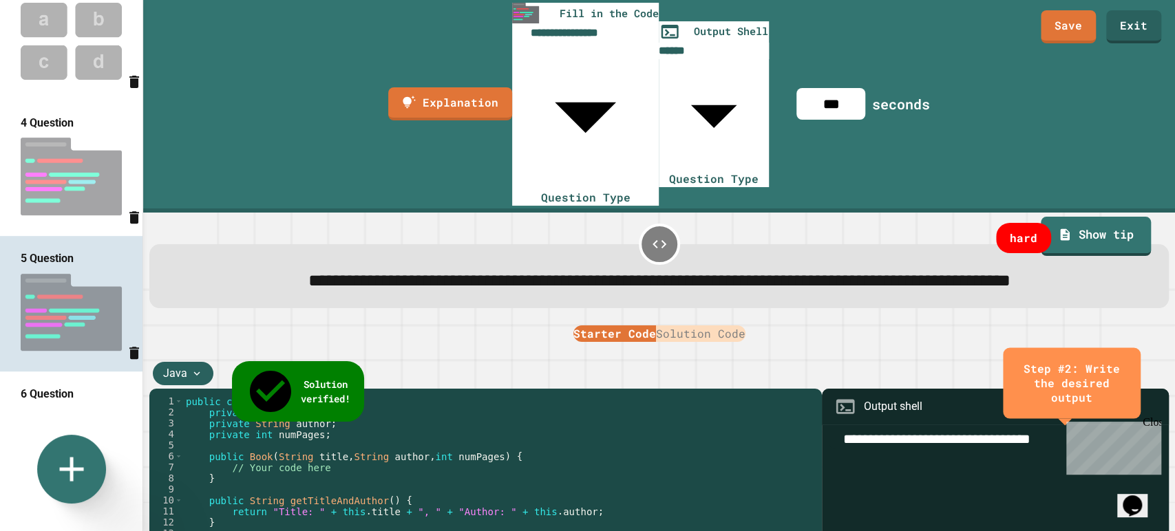
click at [335, 396] on div "public class Book { private String title ; private String author ; private int …" at bounding box center [499, 517] width 632 height 242
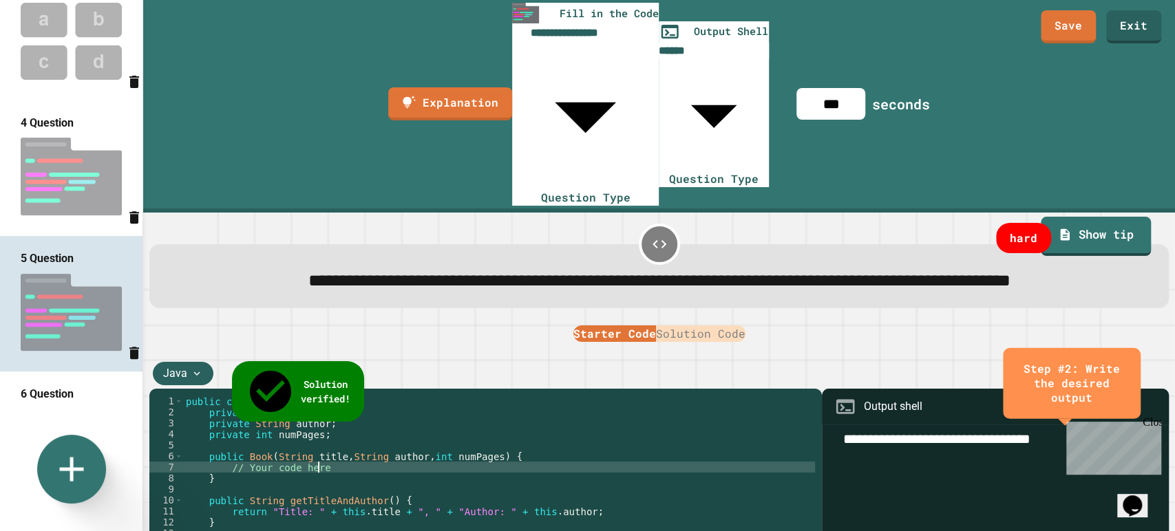
click at [713, 325] on button "Solution Code" at bounding box center [700, 333] width 89 height 17
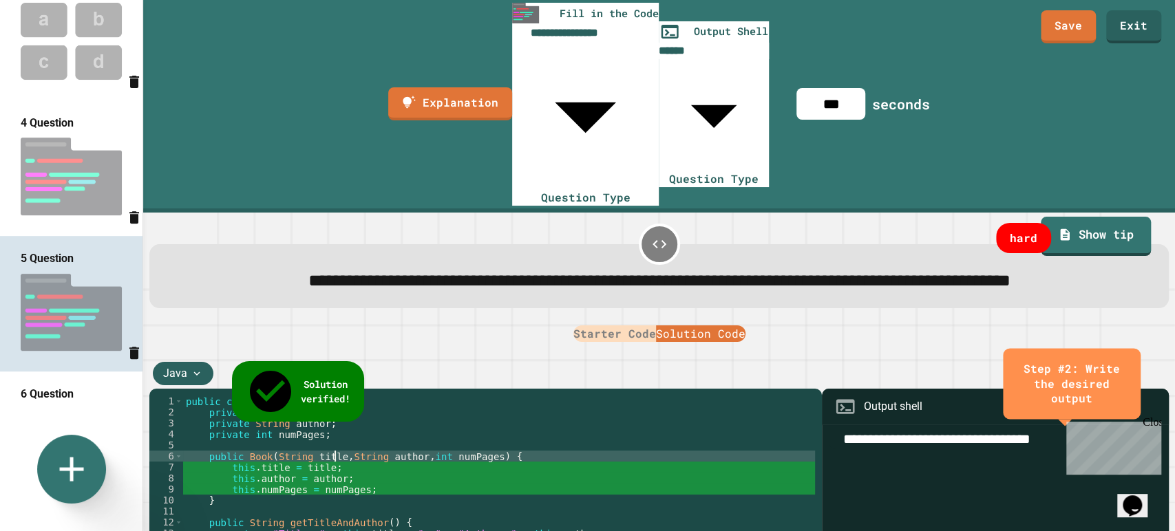
click at [335, 396] on div "public class Book { private String title ; private String author ; private int …" at bounding box center [499, 517] width 632 height 242
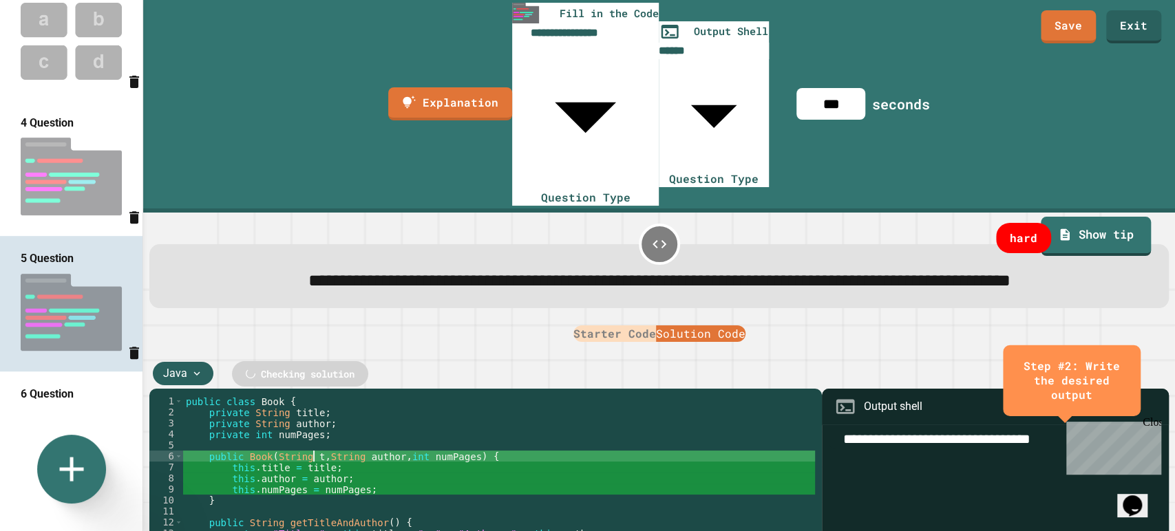
click at [391, 396] on div "public class Book { private String title ; private String author ; private int …" at bounding box center [499, 517] width 632 height 242
click at [439, 396] on div "public class Book { private String title ; private String author ; private int …" at bounding box center [499, 517] width 632 height 242
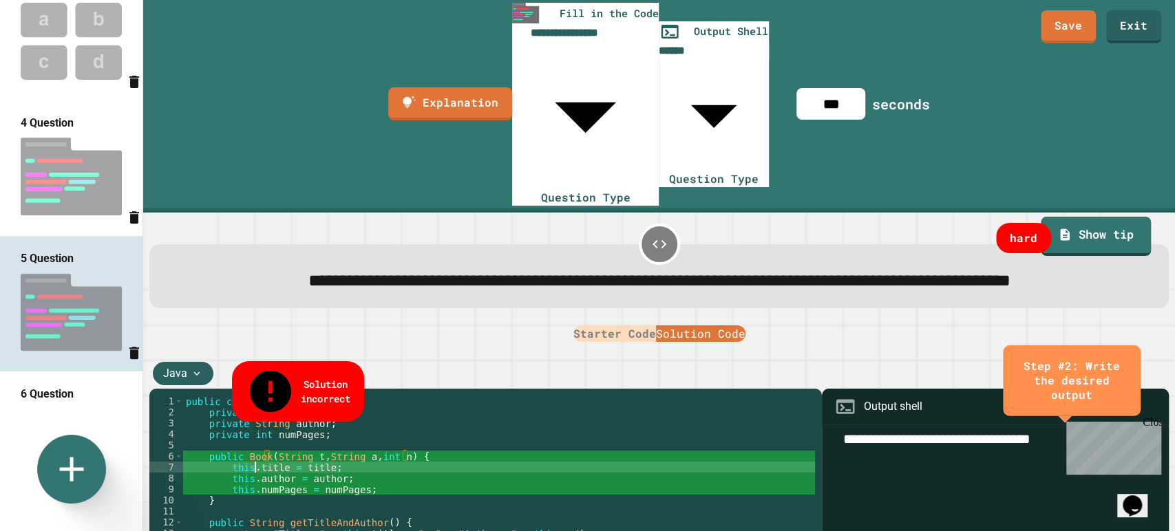
click at [253, 396] on div "public class Book { private String title ; private String author ; private int …" at bounding box center [499, 517] width 632 height 242
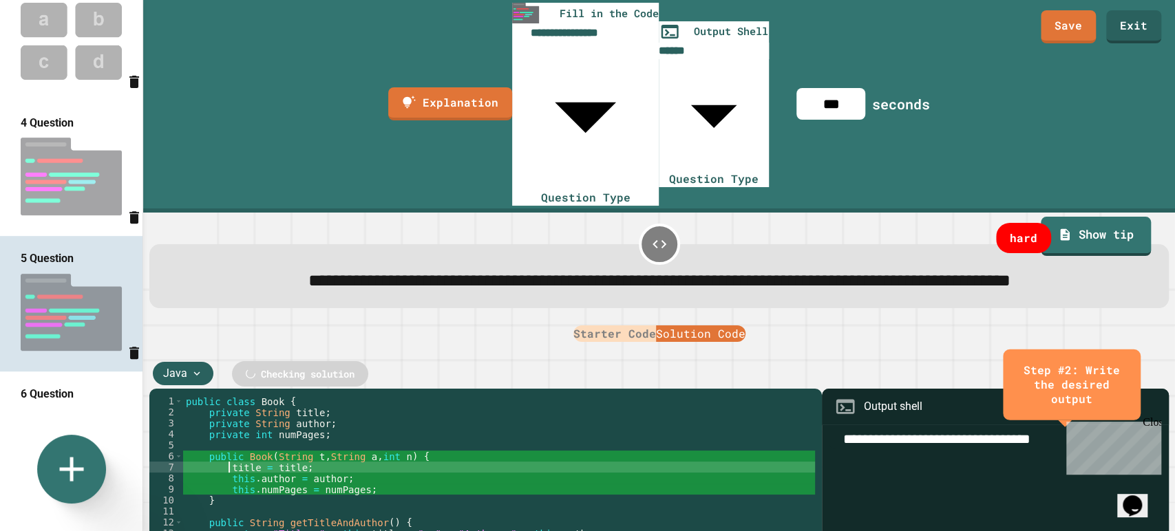
click at [252, 396] on div "public class Book { private String title ; private String author ; private int …" at bounding box center [499, 517] width 632 height 242
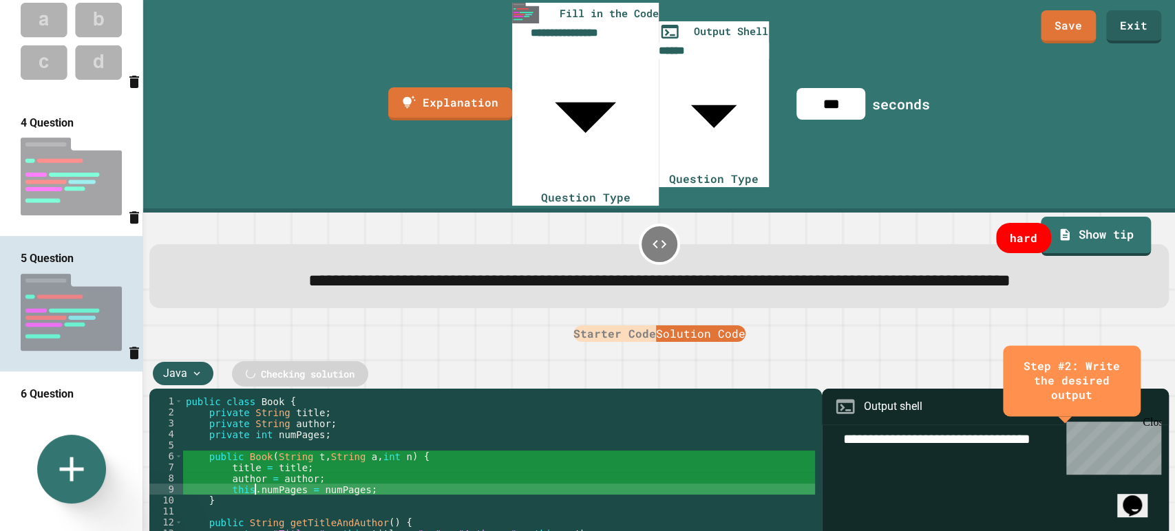
click at [253, 396] on div "public class Book { private String title ; private String author ; private int …" at bounding box center [499, 517] width 632 height 242
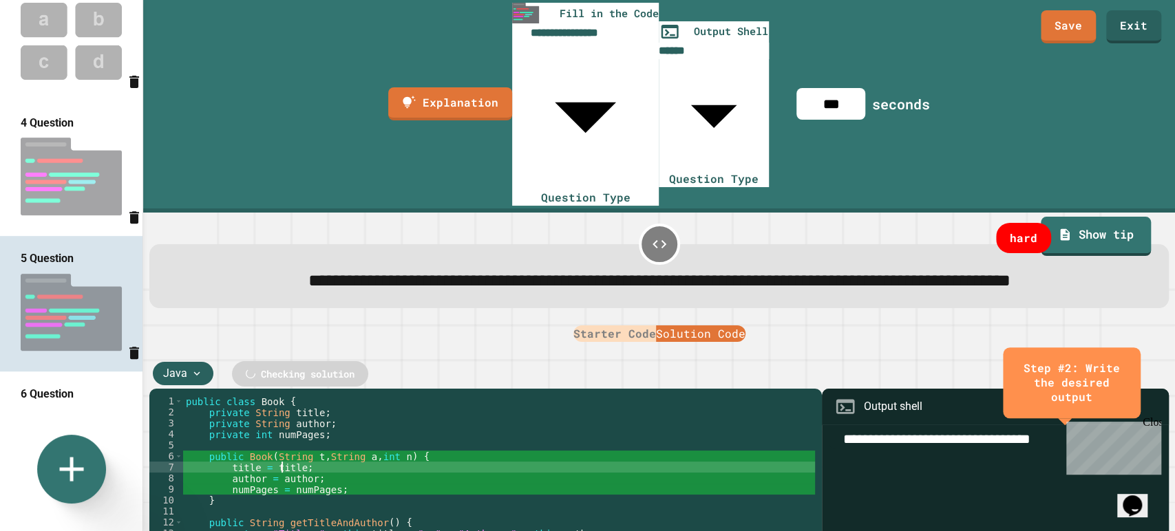
click at [279, 396] on div "public class Book { private String title ; private String author ; private int …" at bounding box center [499, 517] width 632 height 242
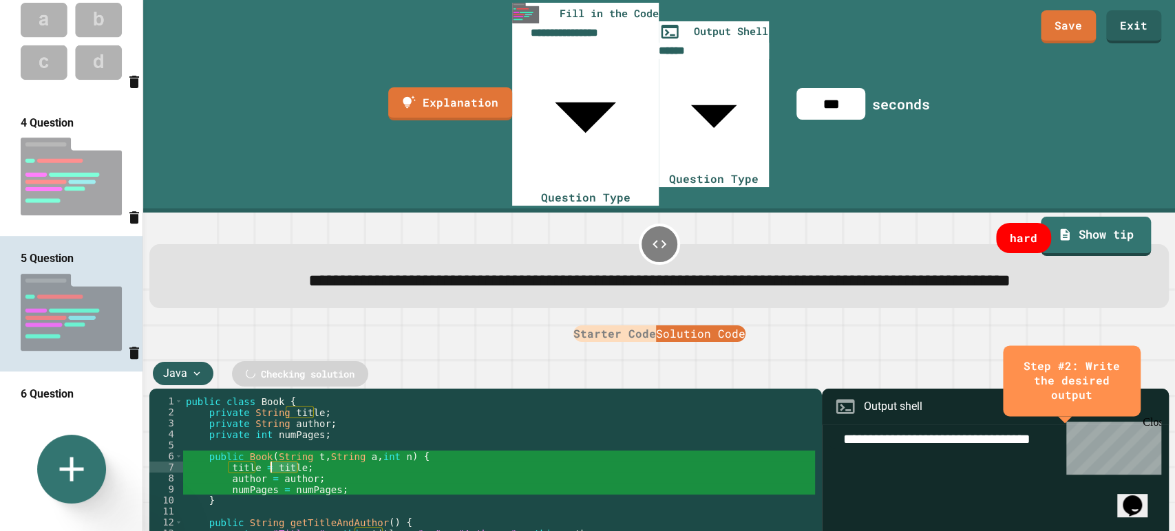
click at [279, 396] on div "public class Book { private String title ; private String author ; private int …" at bounding box center [499, 517] width 632 height 242
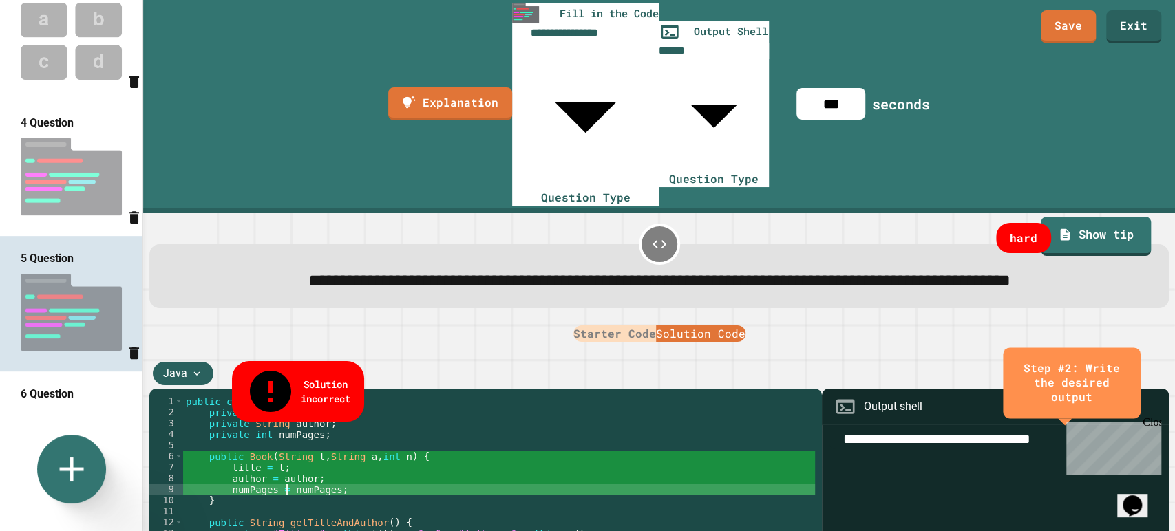
click at [287, 396] on div "public class Book { private String title ; private String author ; private int …" at bounding box center [499, 517] width 632 height 242
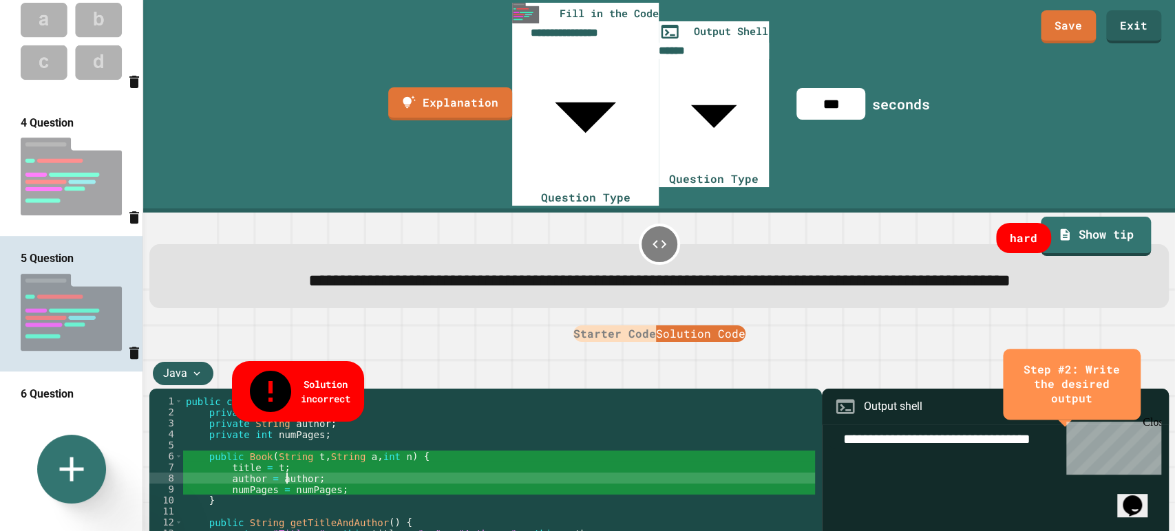
click at [288, 396] on div "public class Book { private String title ; private String author ; private int …" at bounding box center [499, 517] width 632 height 242
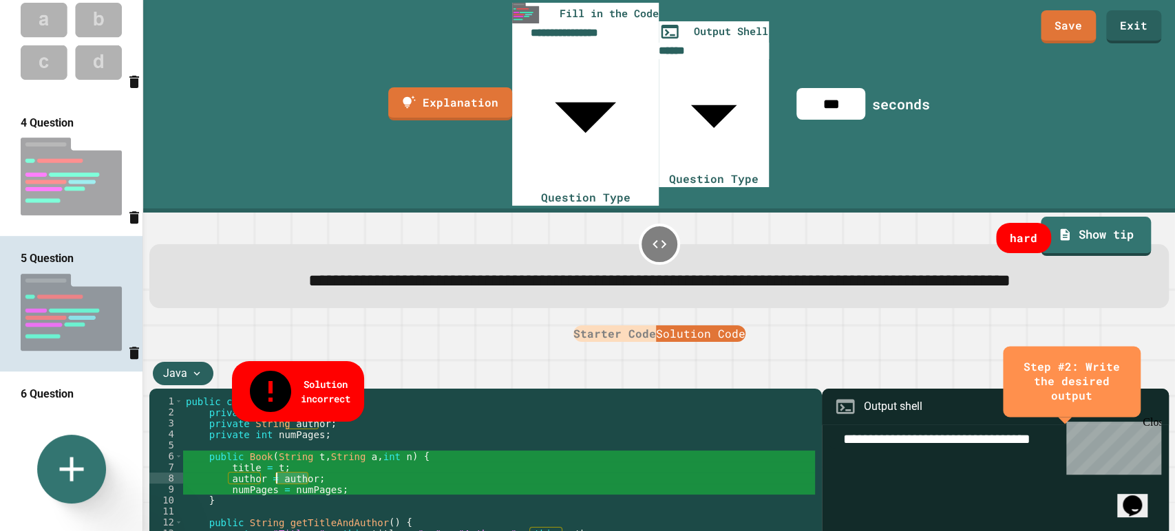
click at [288, 396] on div "public class Book { private String title ; private String author ; private int …" at bounding box center [499, 517] width 632 height 242
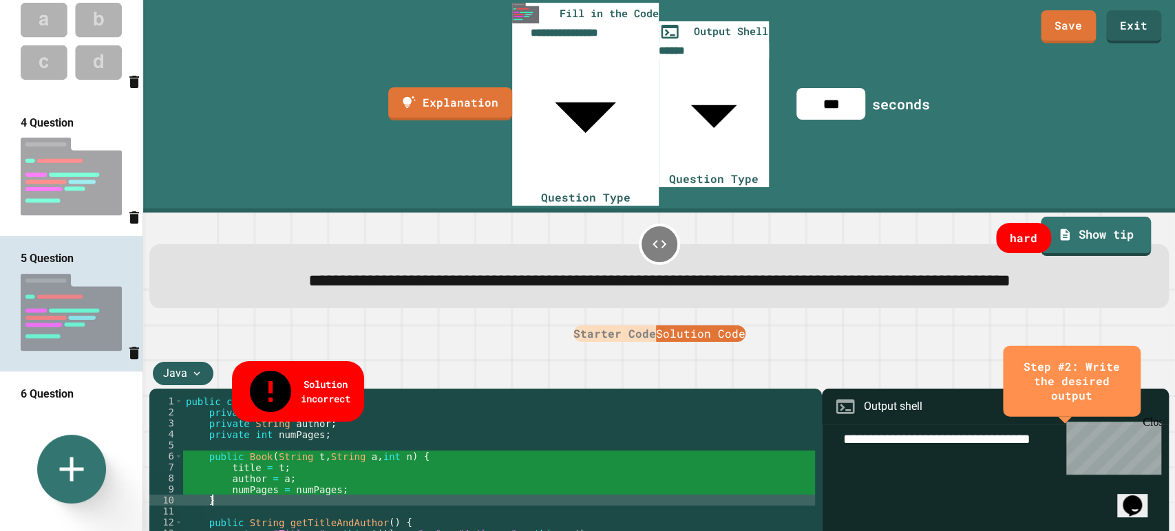
click at [292, 396] on div "public class Book { private String title ; private String author ; private int …" at bounding box center [499, 517] width 632 height 242
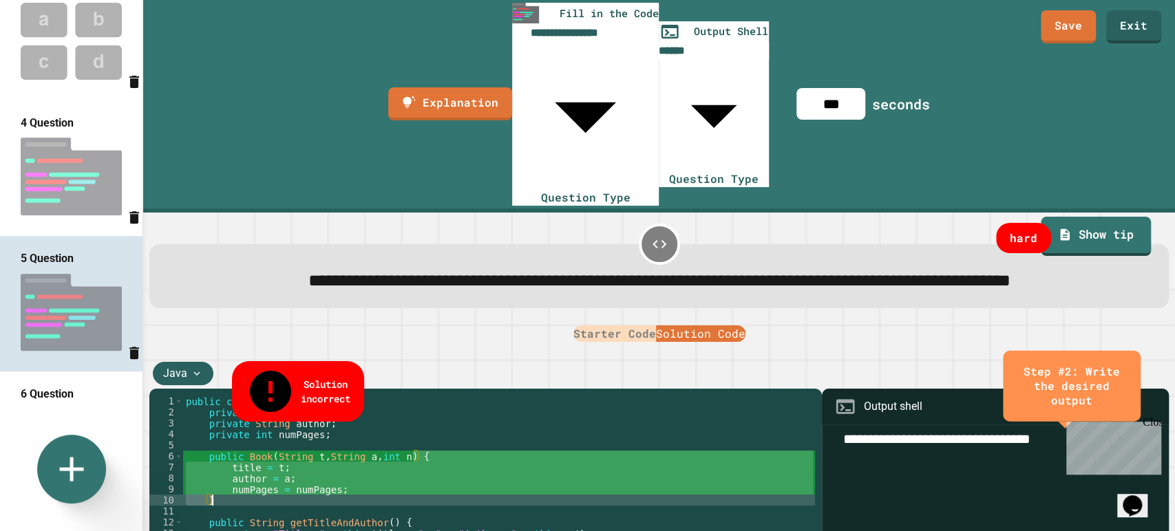
click at [292, 396] on div "public class Book { private String title ; private String author ; private int …" at bounding box center [499, 517] width 632 height 242
click at [297, 396] on div "public class Book { private String title ; private String author ; private int …" at bounding box center [499, 506] width 632 height 220
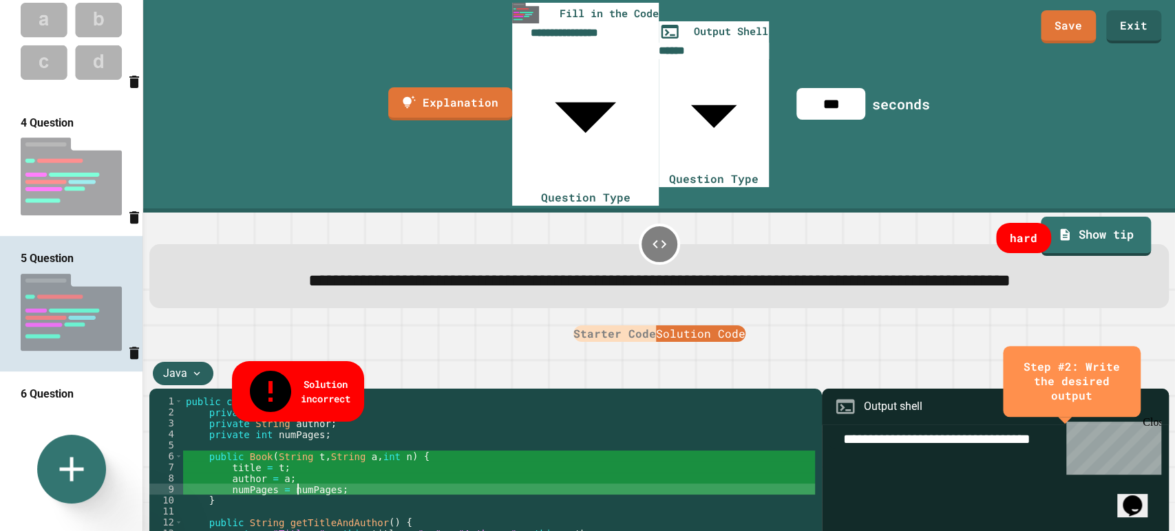
click at [297, 396] on div "public class Book { private String title ; private String author ; private int …" at bounding box center [499, 517] width 632 height 242
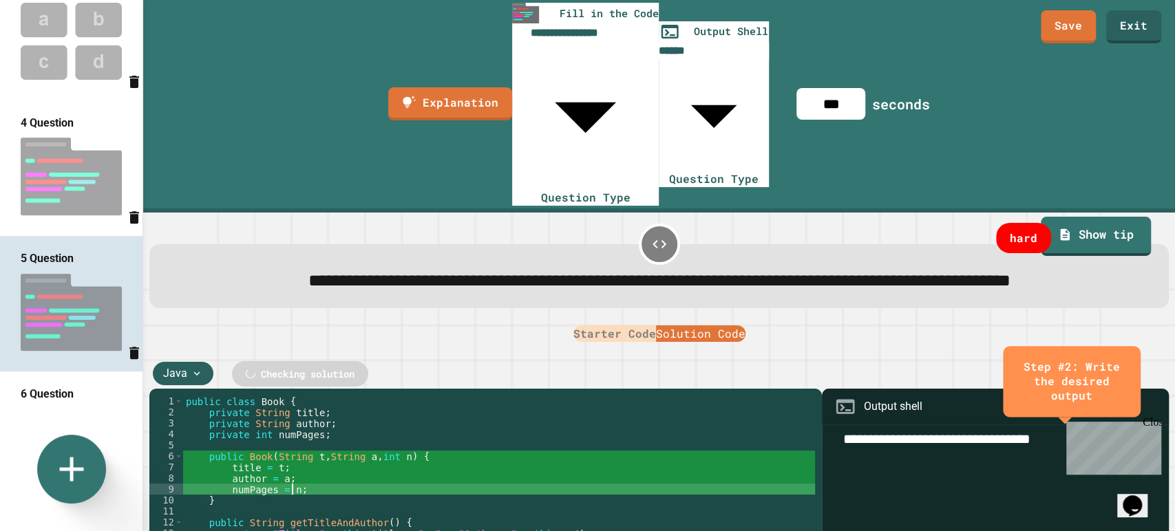
scroll to position [0, 6]
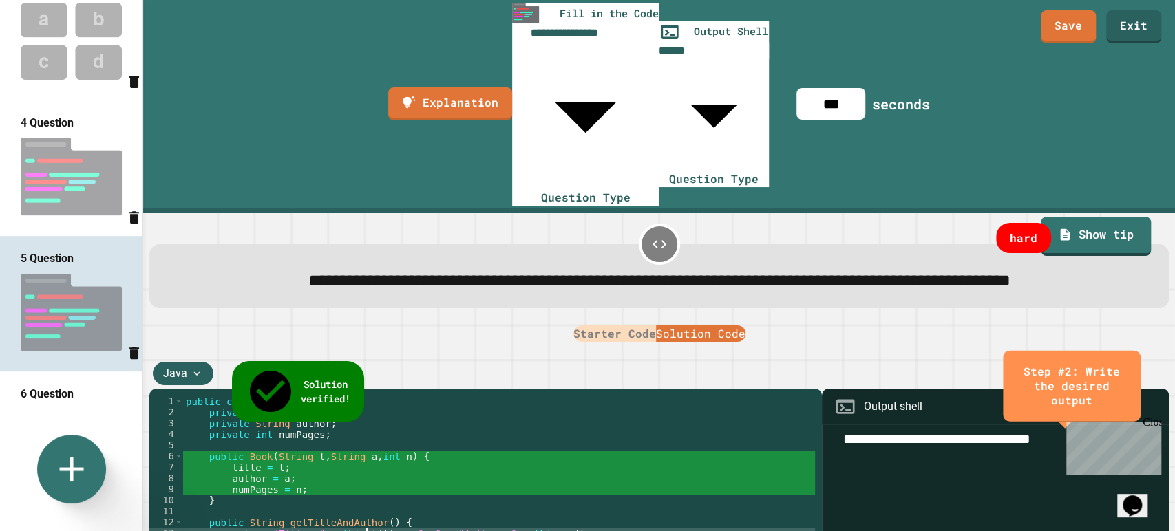
click at [367, 424] on div "public class Book { private String title ; private String author ; private int …" at bounding box center [499, 517] width 632 height 242
drag, startPoint x: 367, startPoint y: 424, endPoint x: 332, endPoint y: 425, distance: 35.8
click at [332, 425] on div "public class Book { private String title ; private String author ; private int …" at bounding box center [499, 517] width 632 height 242
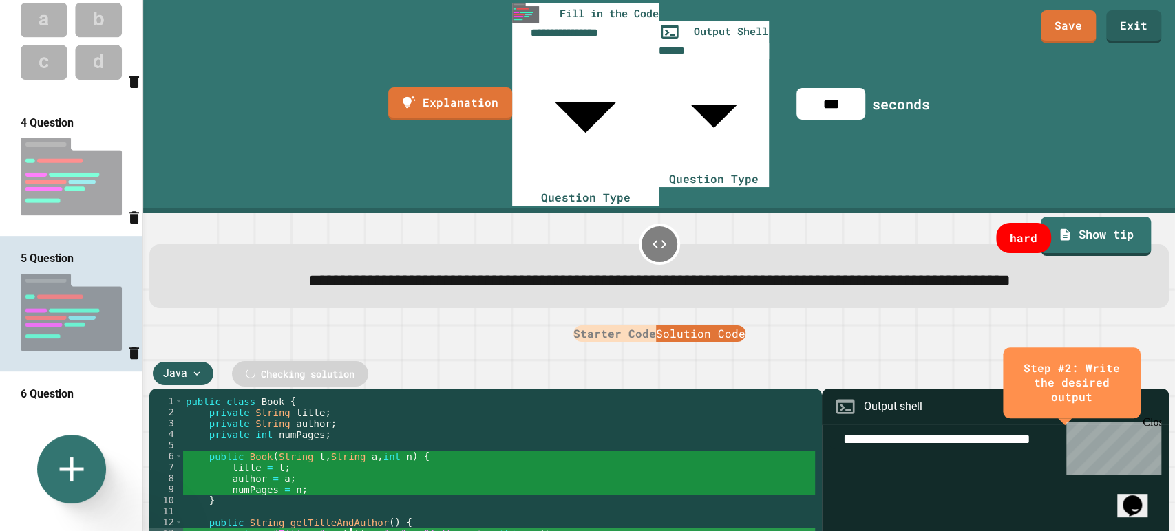
scroll to position [0, 12]
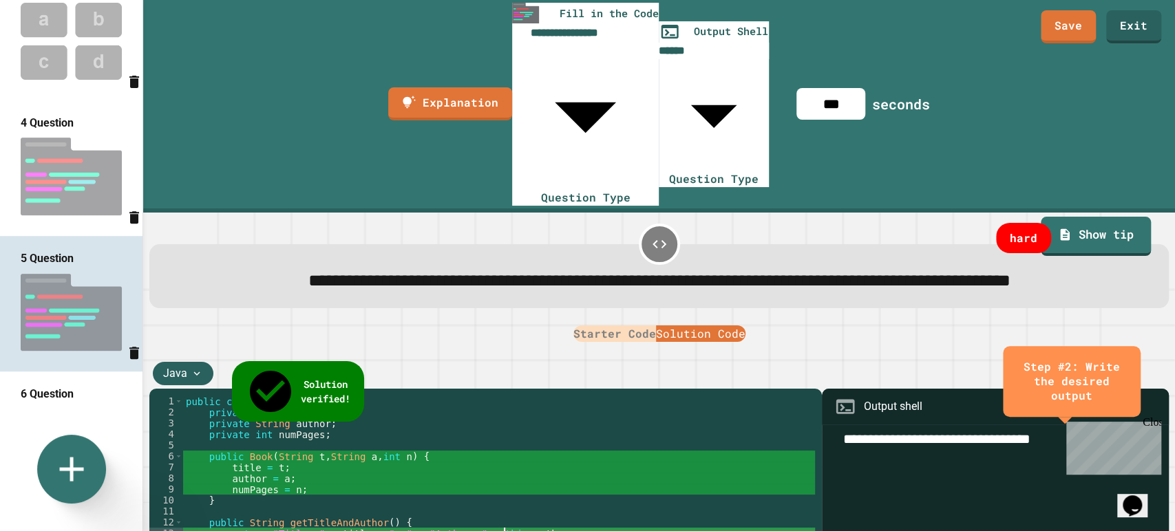
click at [504, 423] on div "public class Book { private String title ; private String author ; private int …" at bounding box center [499, 517] width 632 height 242
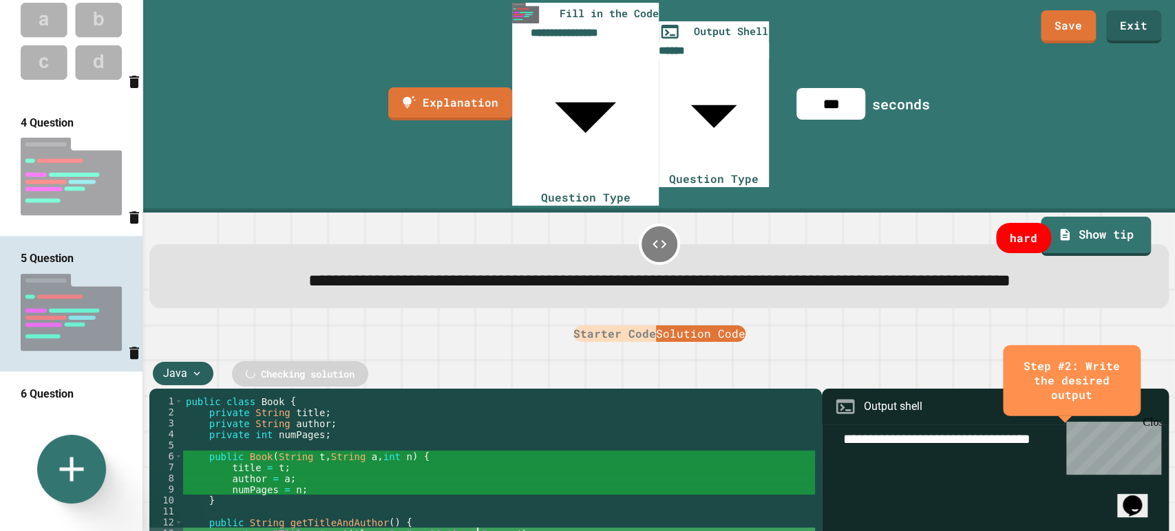
type textarea "**********"
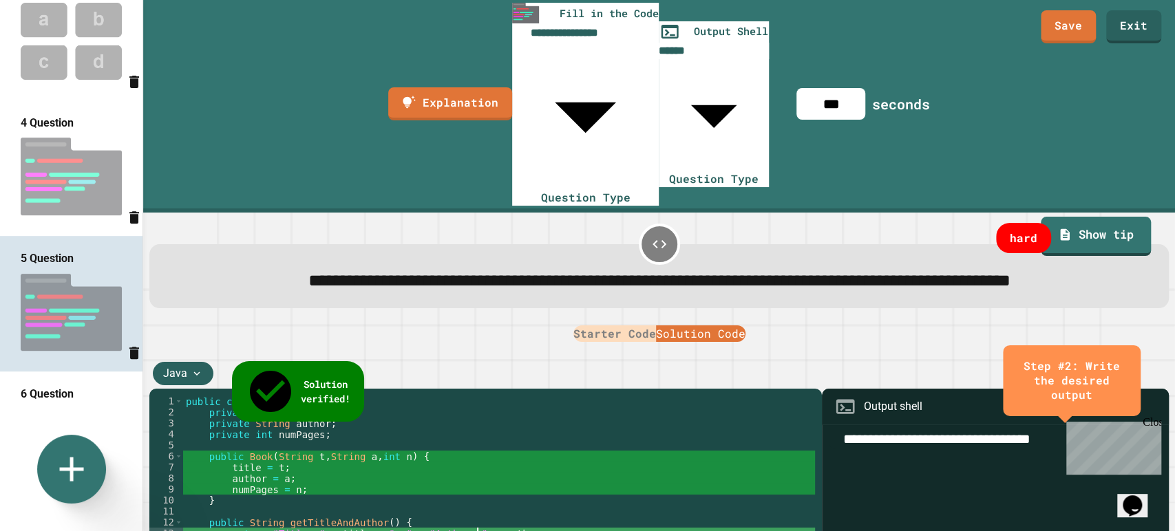
click at [65, 403] on img at bounding box center [71, 448] width 142 height 90
type input "**********"
type input "**"
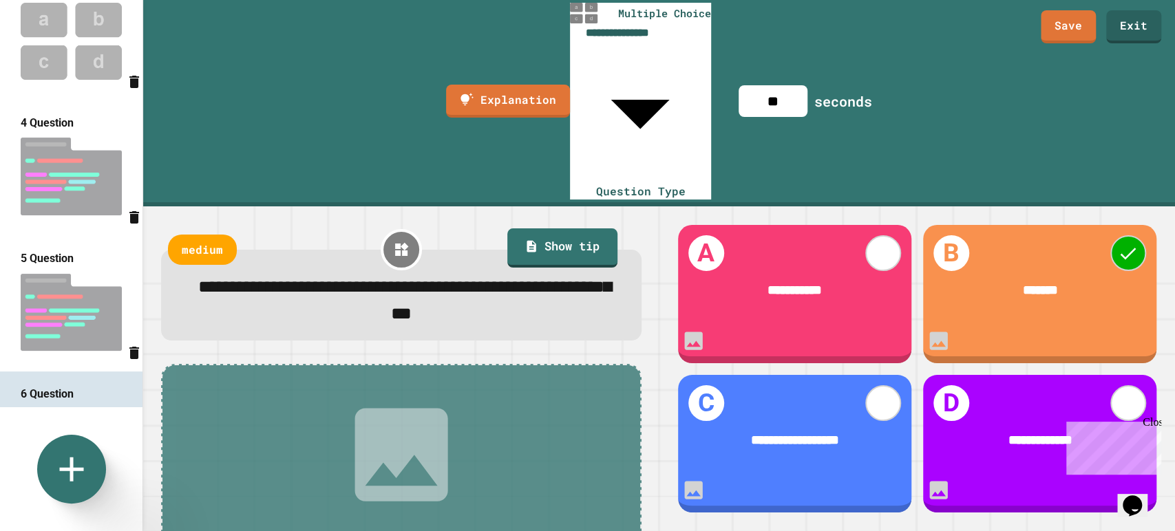
scroll to position [356, 0]
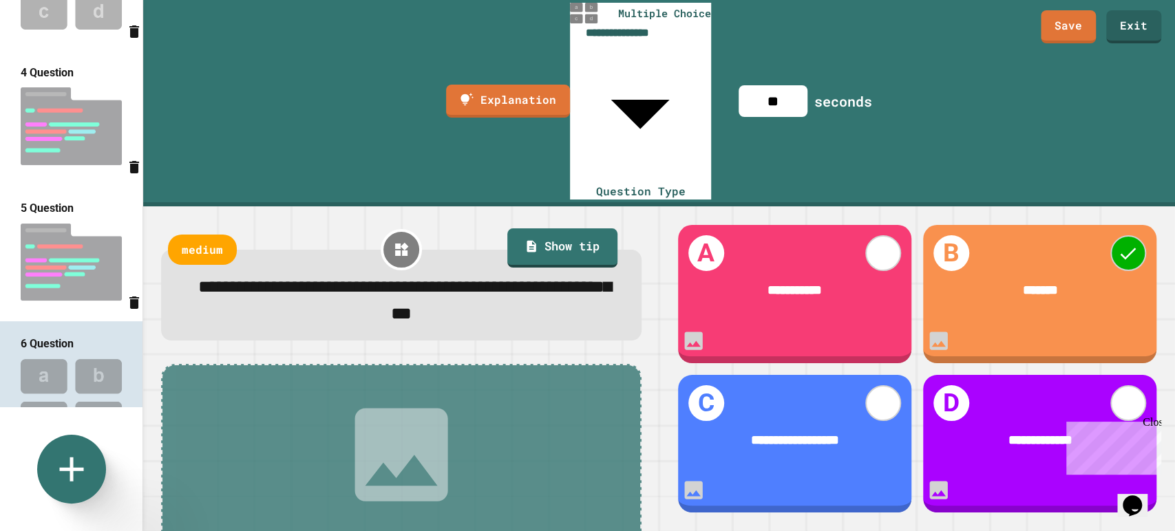
click at [1020, 433] on span "**********" at bounding box center [1039, 439] width 64 height 13
click at [1062, 433] on span "**********" at bounding box center [1039, 439] width 64 height 13
drag, startPoint x: 1060, startPoint y: 401, endPoint x: 966, endPoint y: 411, distance: 94.8
click at [966, 430] on div "**********" at bounding box center [1039, 440] width 181 height 20
click at [796, 283] on span "**********" at bounding box center [794, 289] width 54 height 13
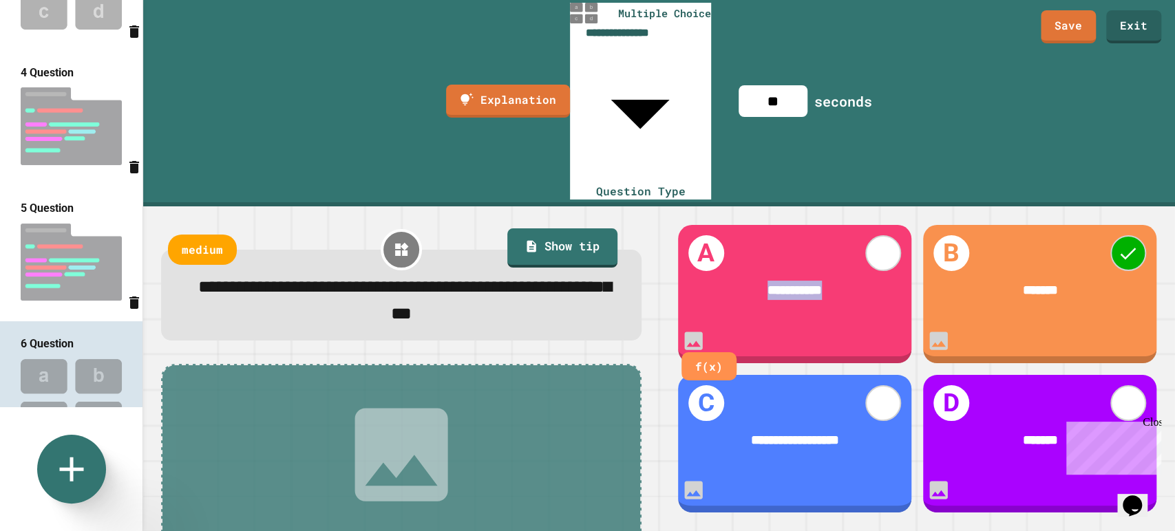
click at [796, 283] on span "**********" at bounding box center [794, 289] width 54 height 13
click at [1078, 23] on link "Save" at bounding box center [1068, 25] width 54 height 34
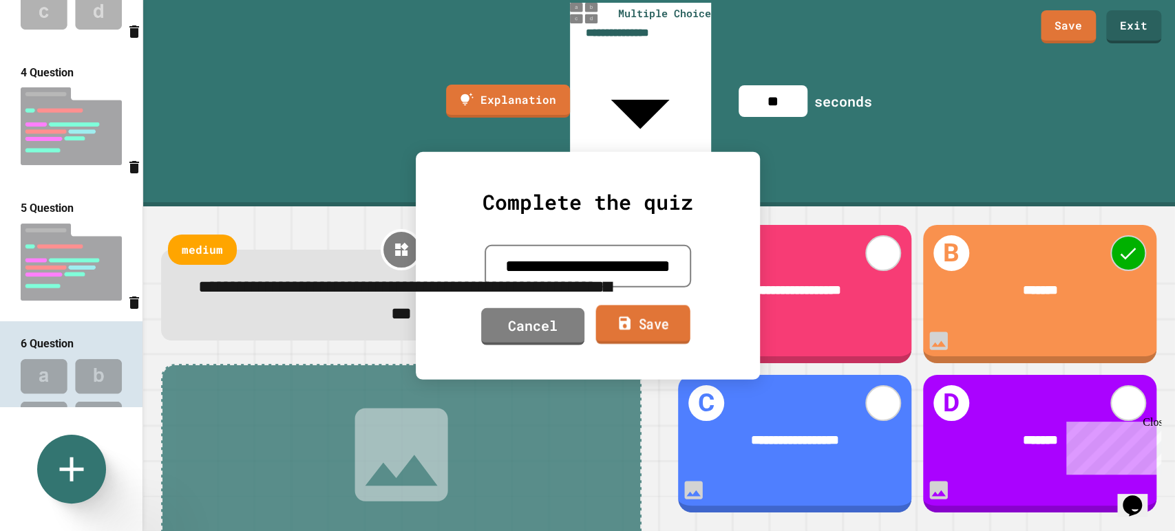
click at [650, 328] on link "Save" at bounding box center [642, 324] width 94 height 39
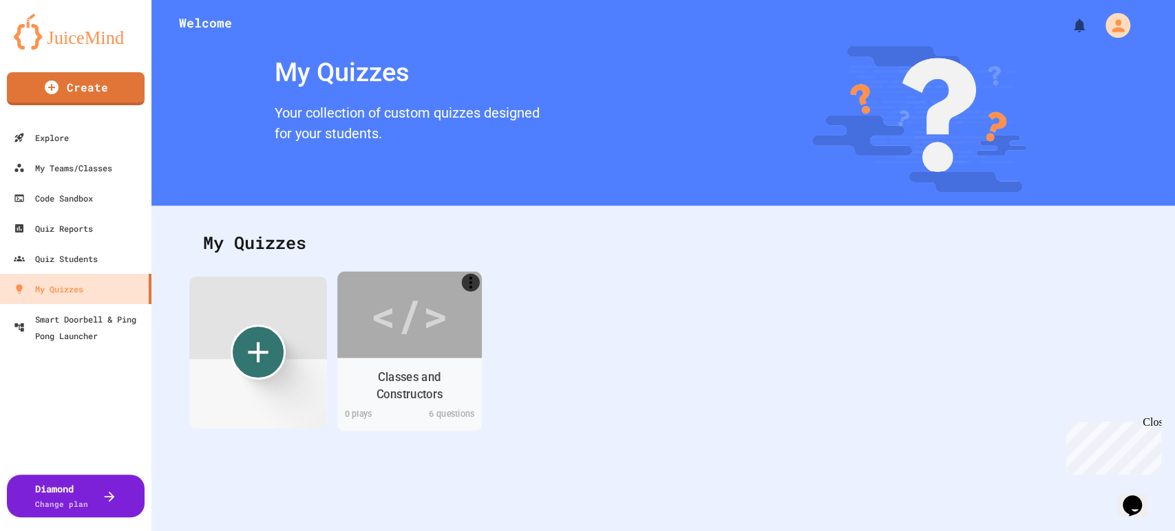
click at [425, 356] on div "</>" at bounding box center [409, 314] width 145 height 87
